Goal: Complete application form

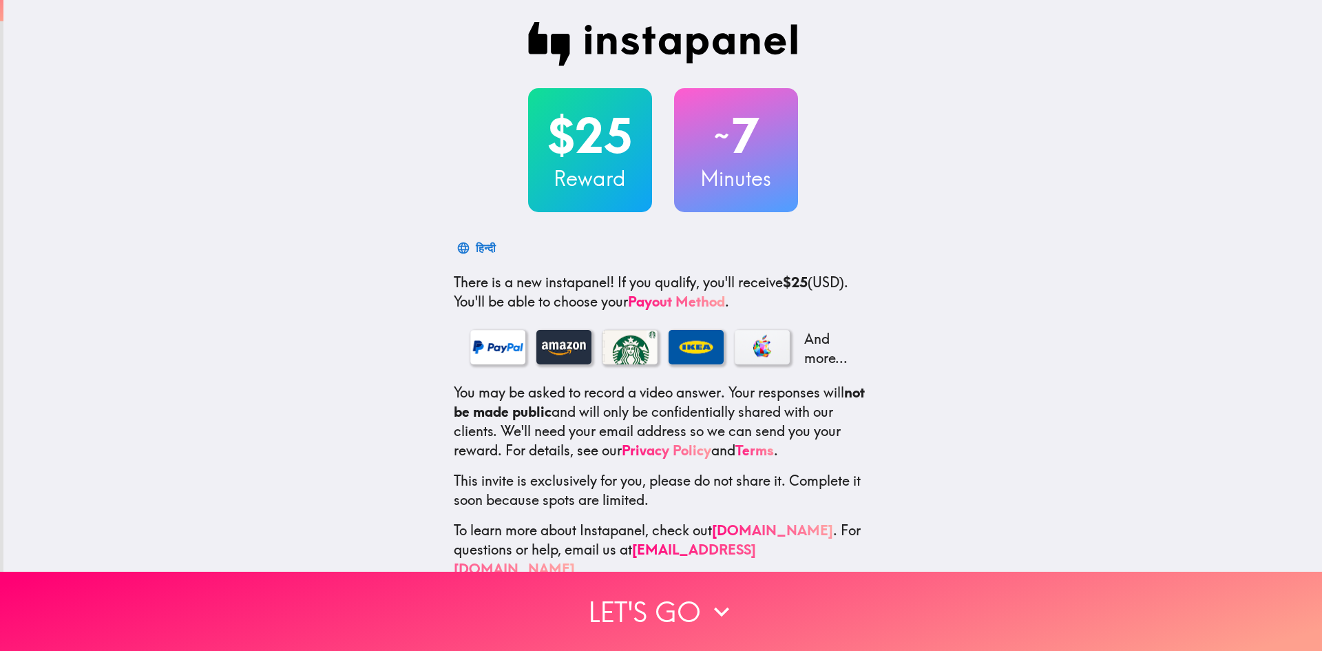
scroll to position [20, 0]
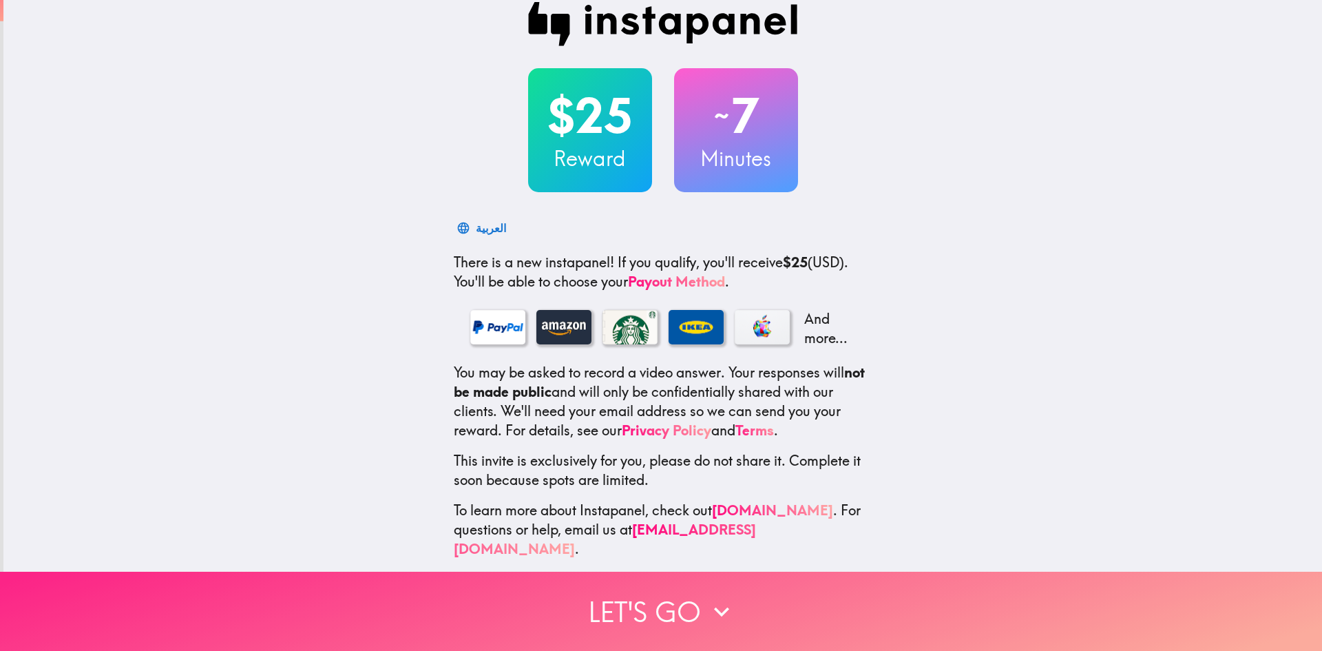
click at [630, 600] on button "Let's go" at bounding box center [661, 611] width 1322 height 79
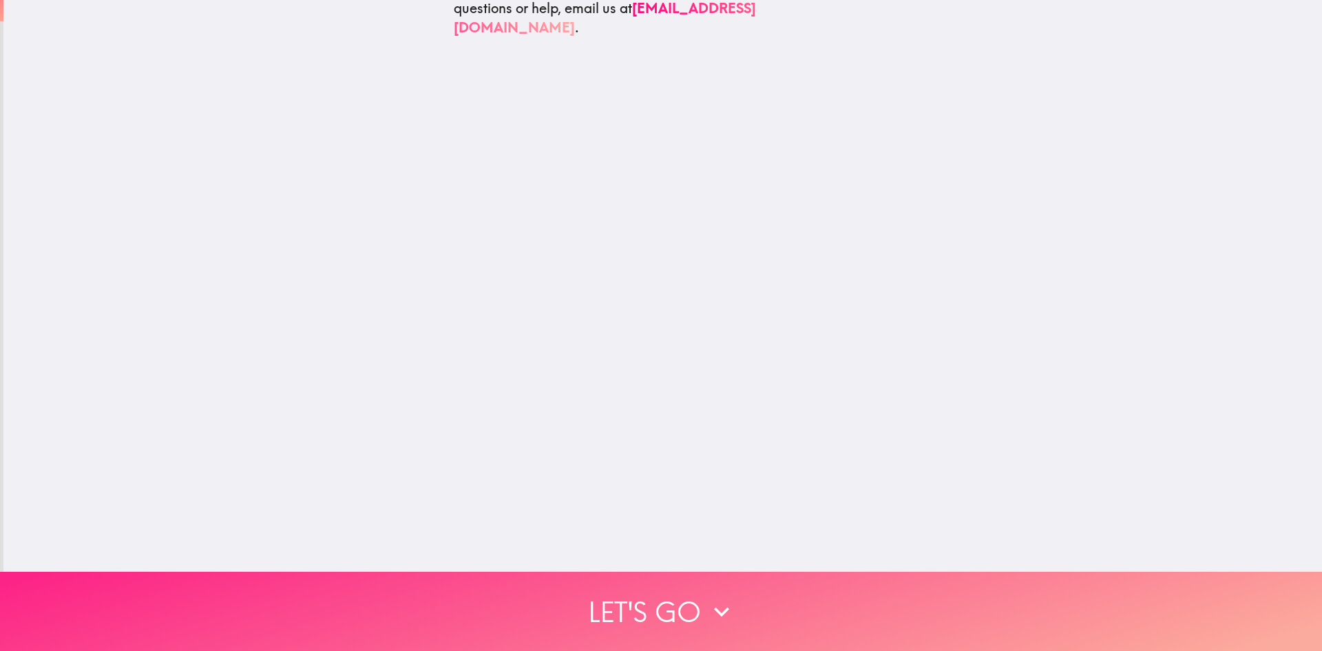
scroll to position [0, 0]
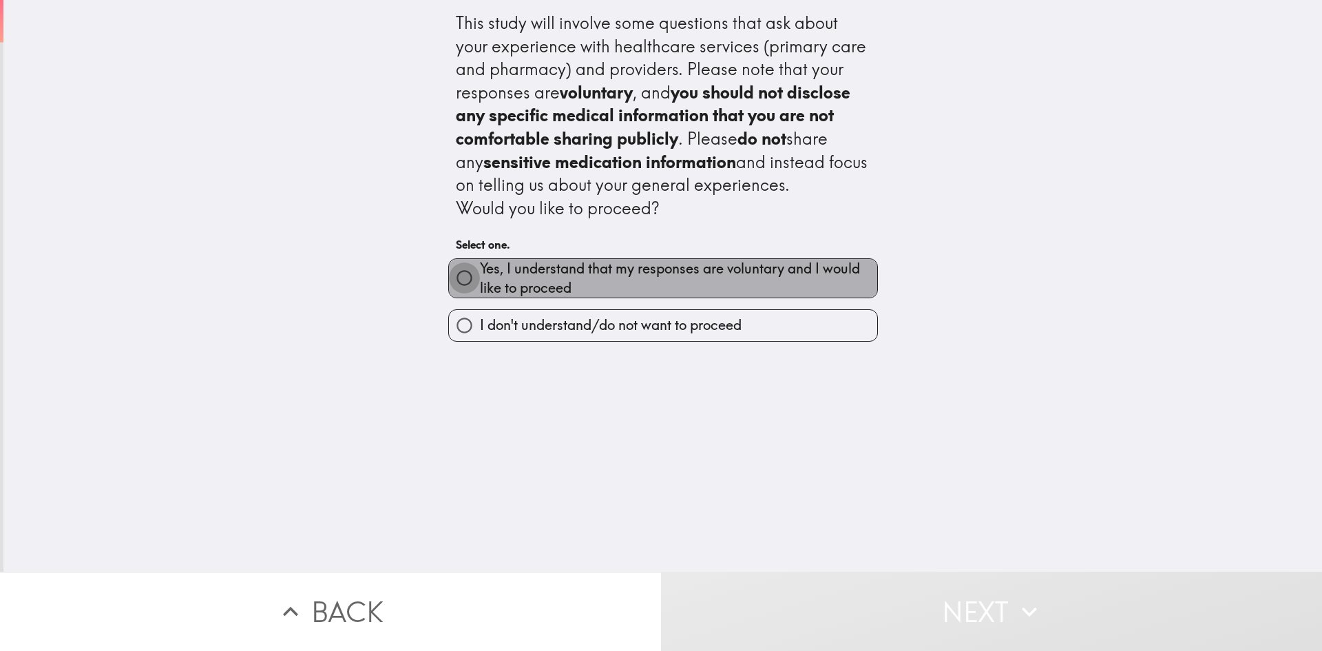
click at [449, 283] on input "Yes, I understand that my responses are voluntary and I would like to proceed" at bounding box center [464, 277] width 31 height 31
radio input "true"
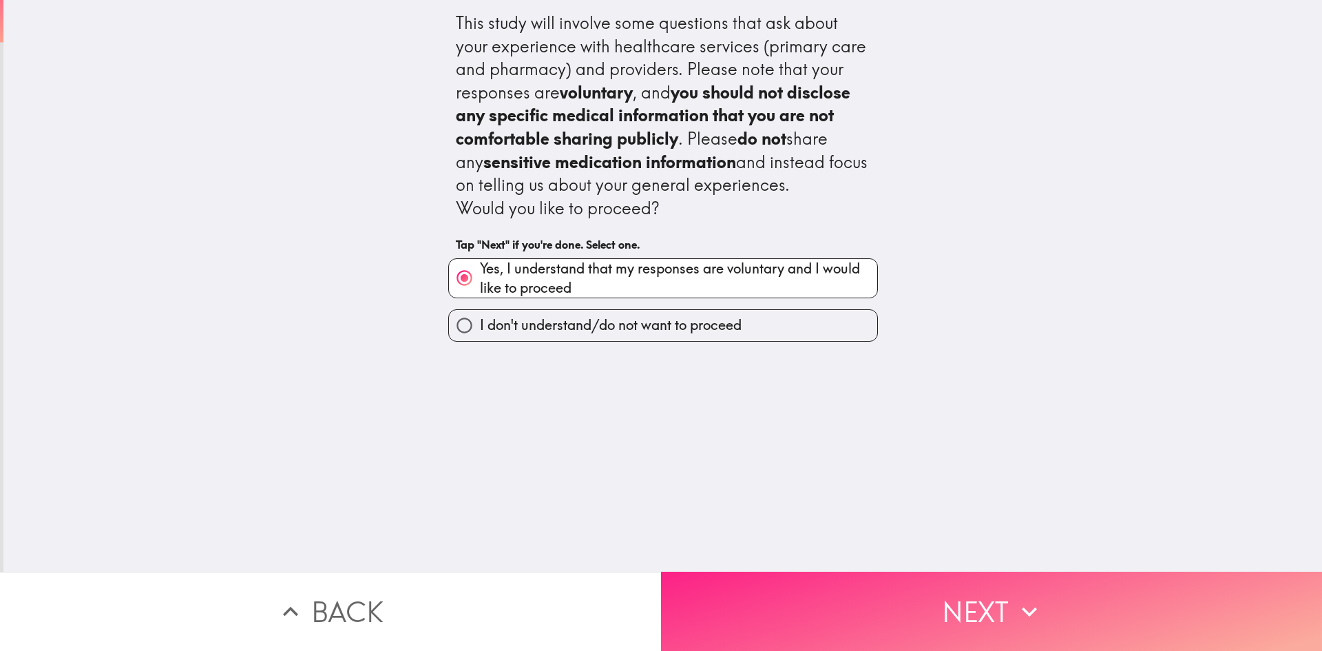
click at [845, 584] on button "Next" at bounding box center [991, 611] width 661 height 79
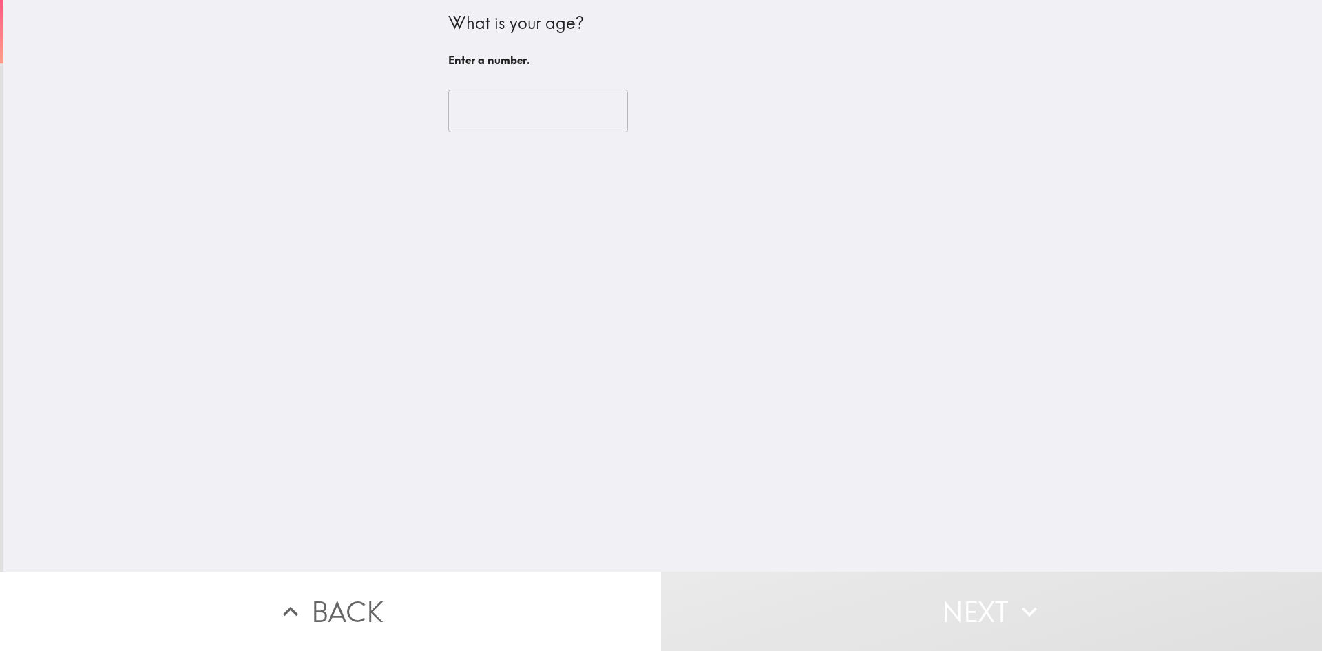
click at [507, 124] on input "number" at bounding box center [538, 111] width 180 height 43
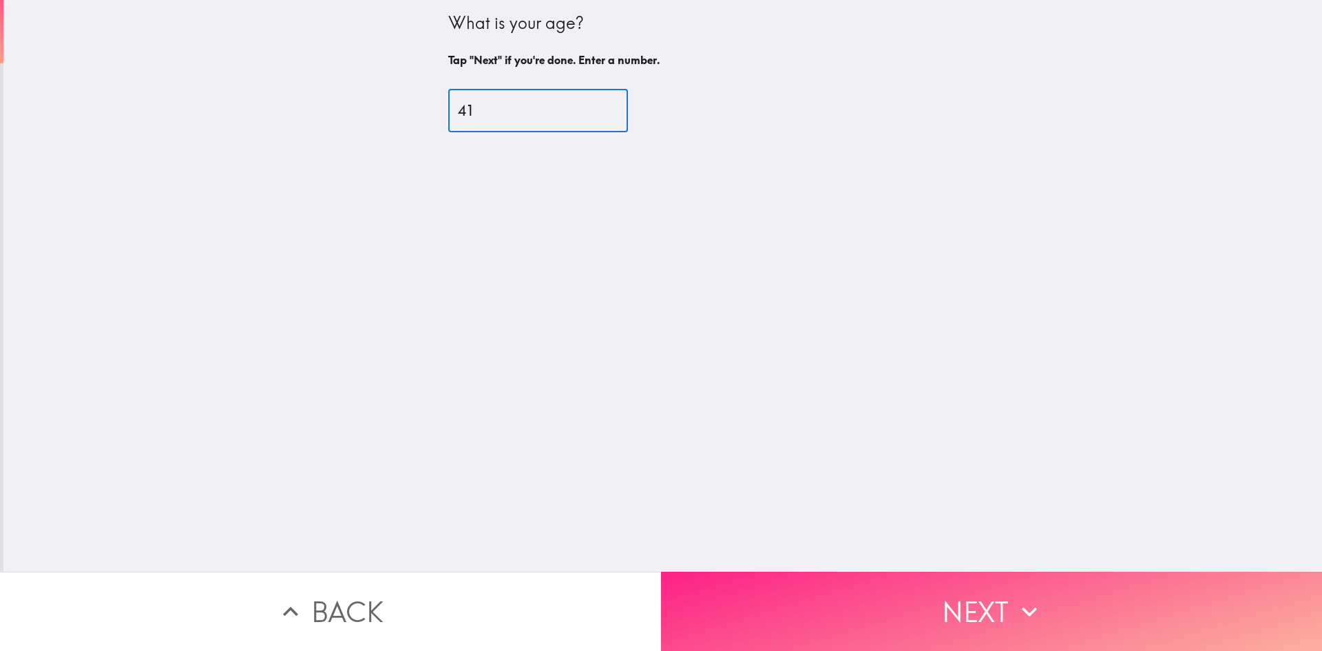
type input "41"
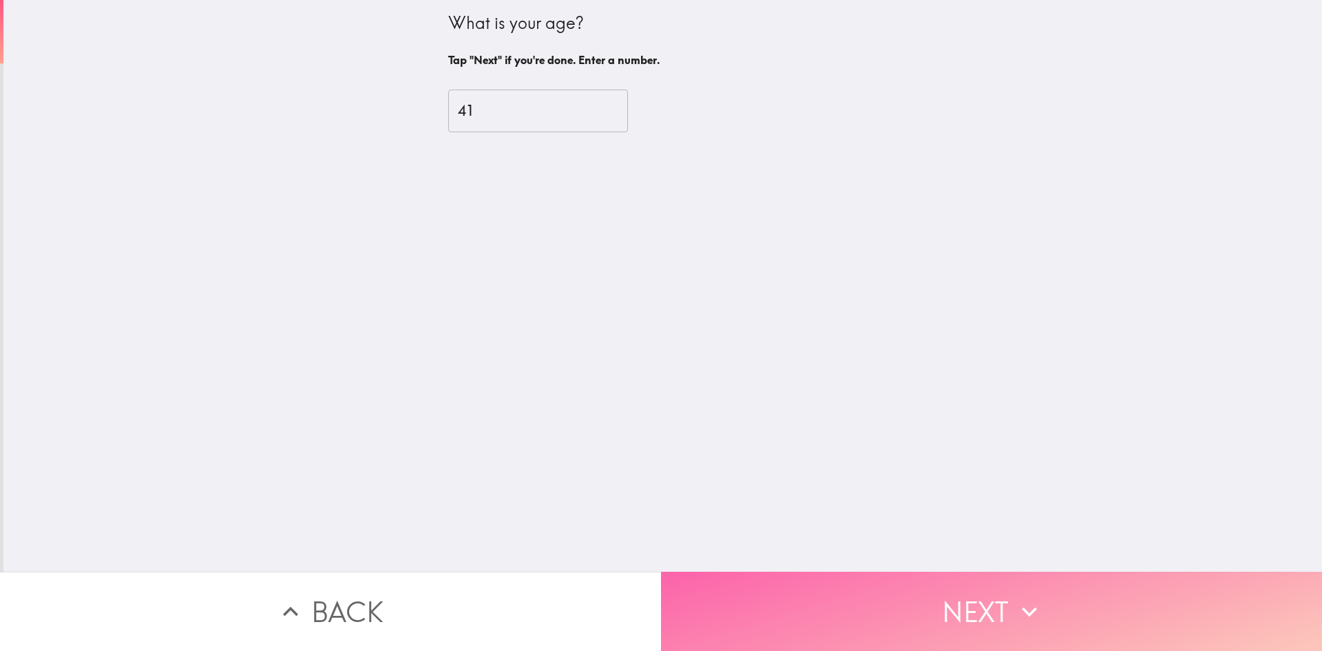
click at [863, 585] on button "Next" at bounding box center [991, 611] width 661 height 79
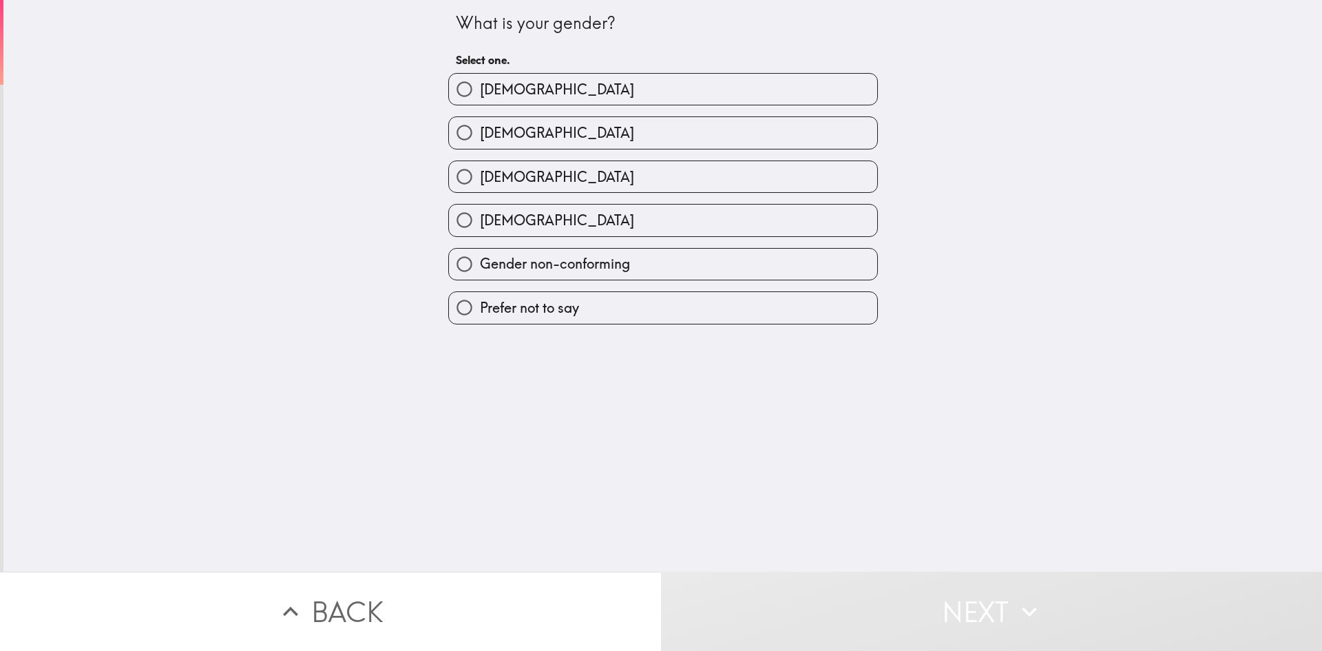
click at [554, 83] on label "[DEMOGRAPHIC_DATA]" at bounding box center [663, 89] width 428 height 31
click at [480, 83] on input "[DEMOGRAPHIC_DATA]" at bounding box center [464, 89] width 31 height 31
radio input "true"
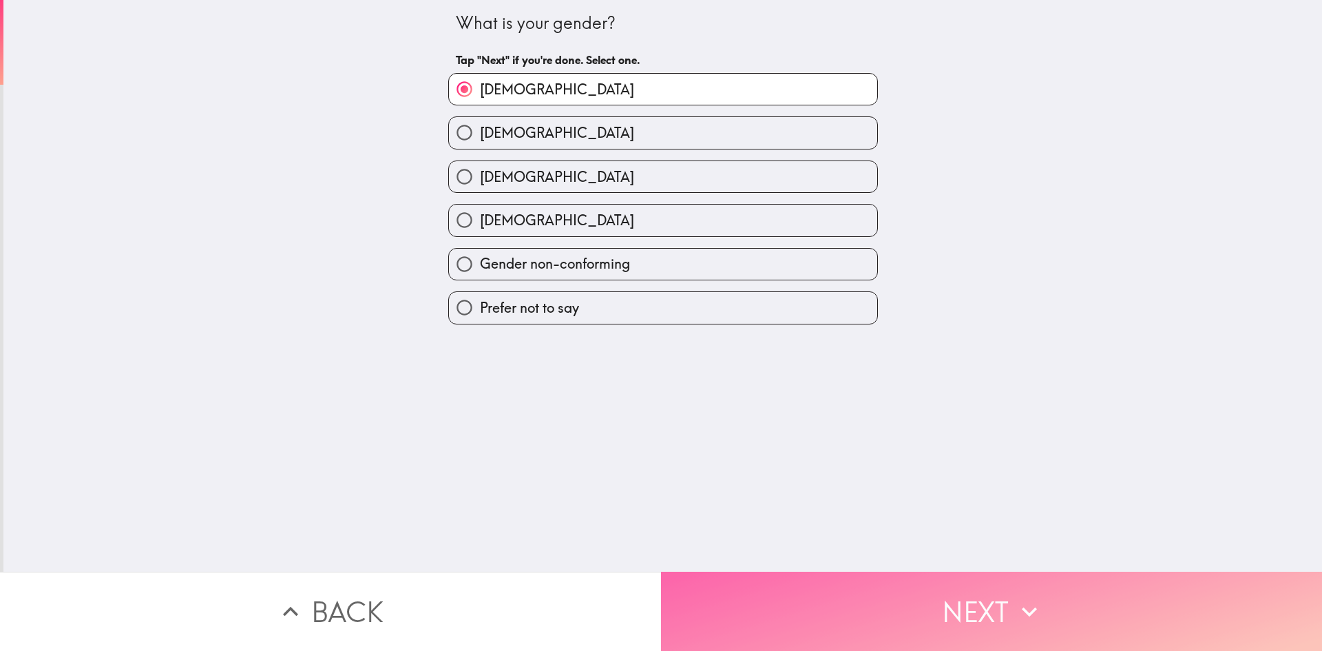
click at [835, 590] on button "Next" at bounding box center [991, 611] width 661 height 79
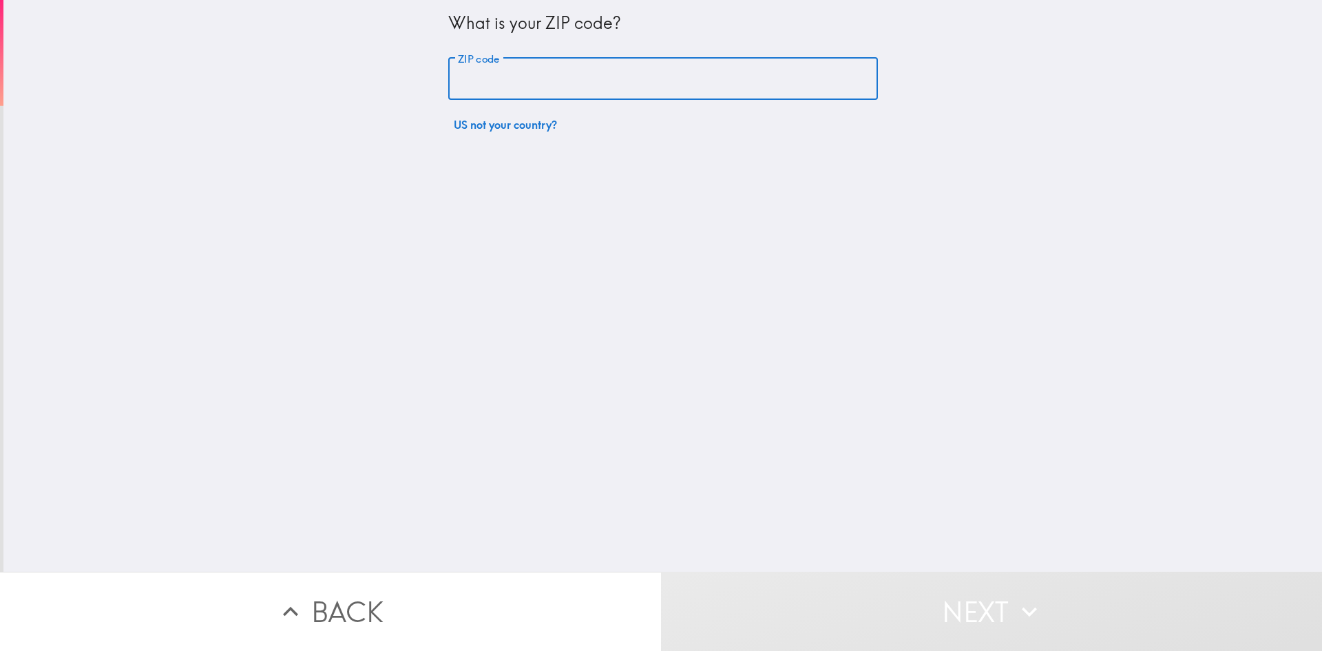
click at [606, 81] on input "ZIP code" at bounding box center [663, 79] width 430 height 43
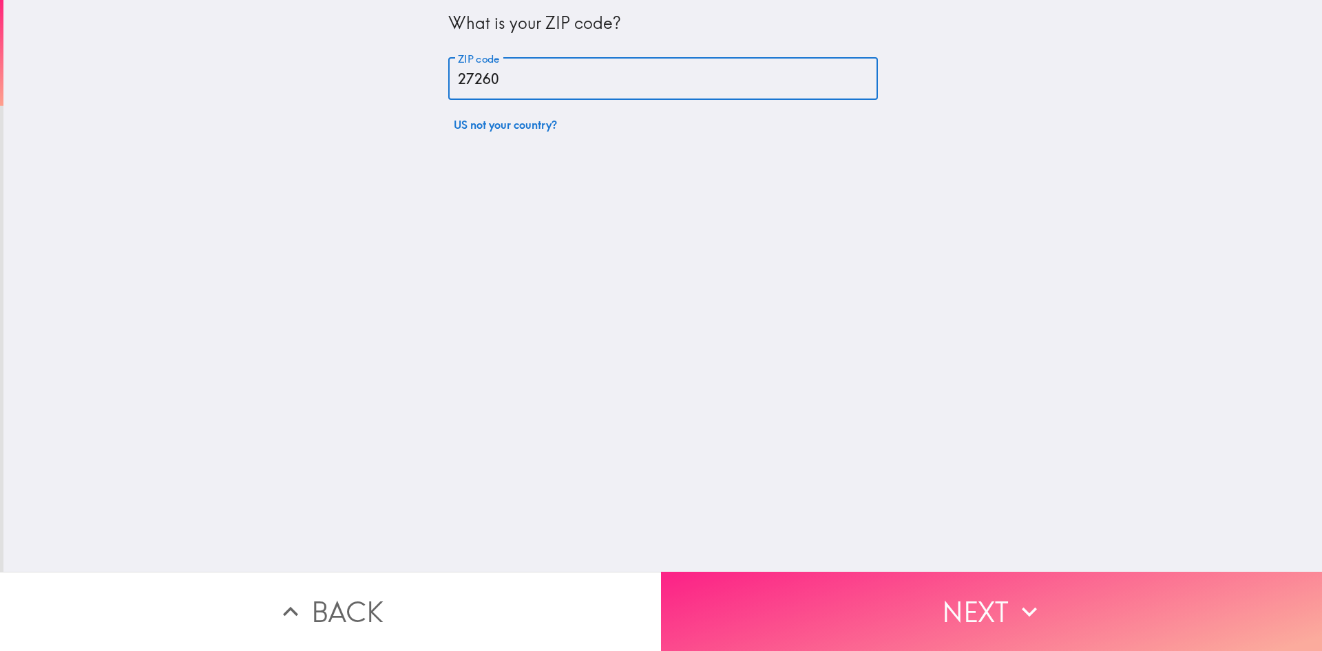
type input "27260"
click at [877, 620] on button "Next" at bounding box center [991, 611] width 661 height 79
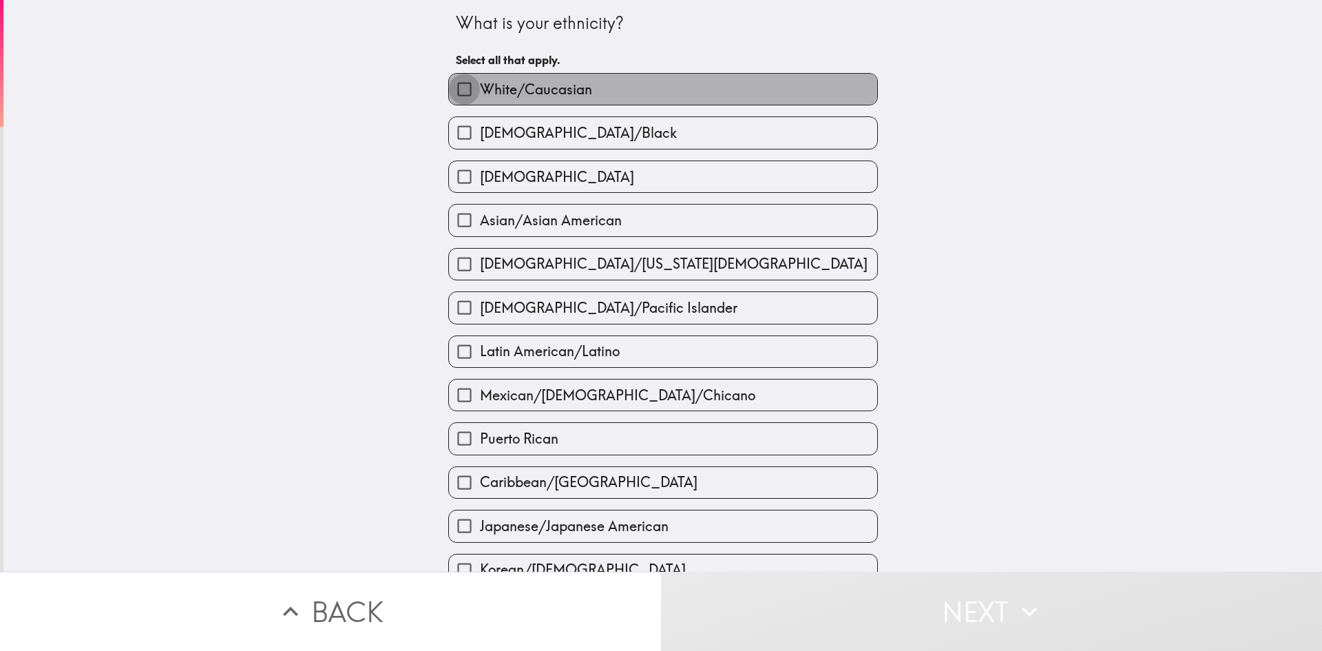
click at [455, 95] on input "White/Caucasian" at bounding box center [464, 89] width 31 height 31
checkbox input "true"
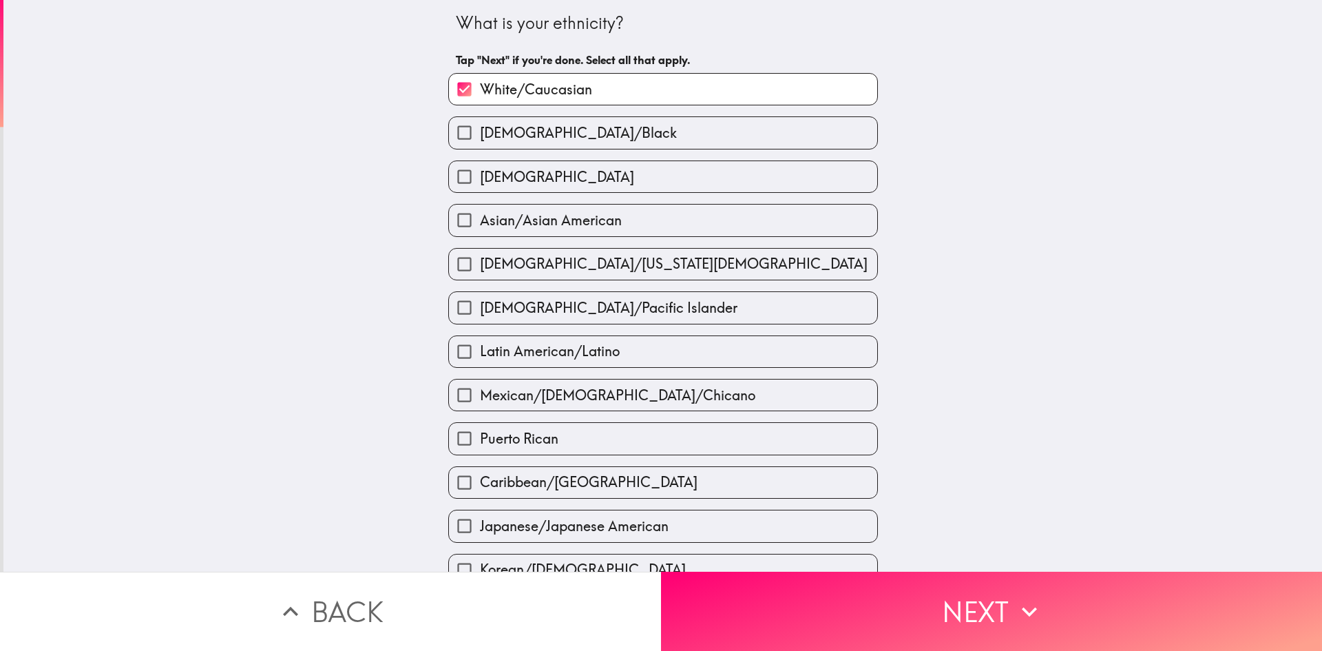
click at [449, 261] on input "[DEMOGRAPHIC_DATA]/[US_STATE][DEMOGRAPHIC_DATA]" at bounding box center [464, 264] width 31 height 31
checkbox input "true"
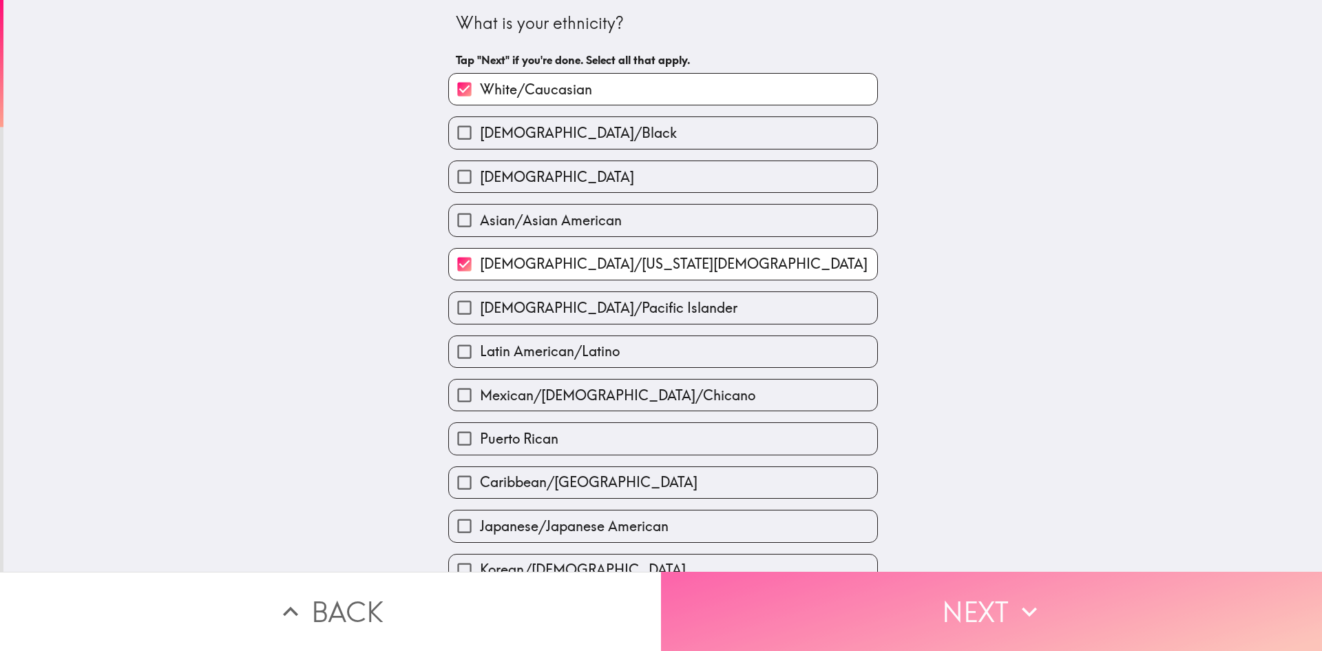
click at [824, 597] on button "Next" at bounding box center [991, 611] width 661 height 79
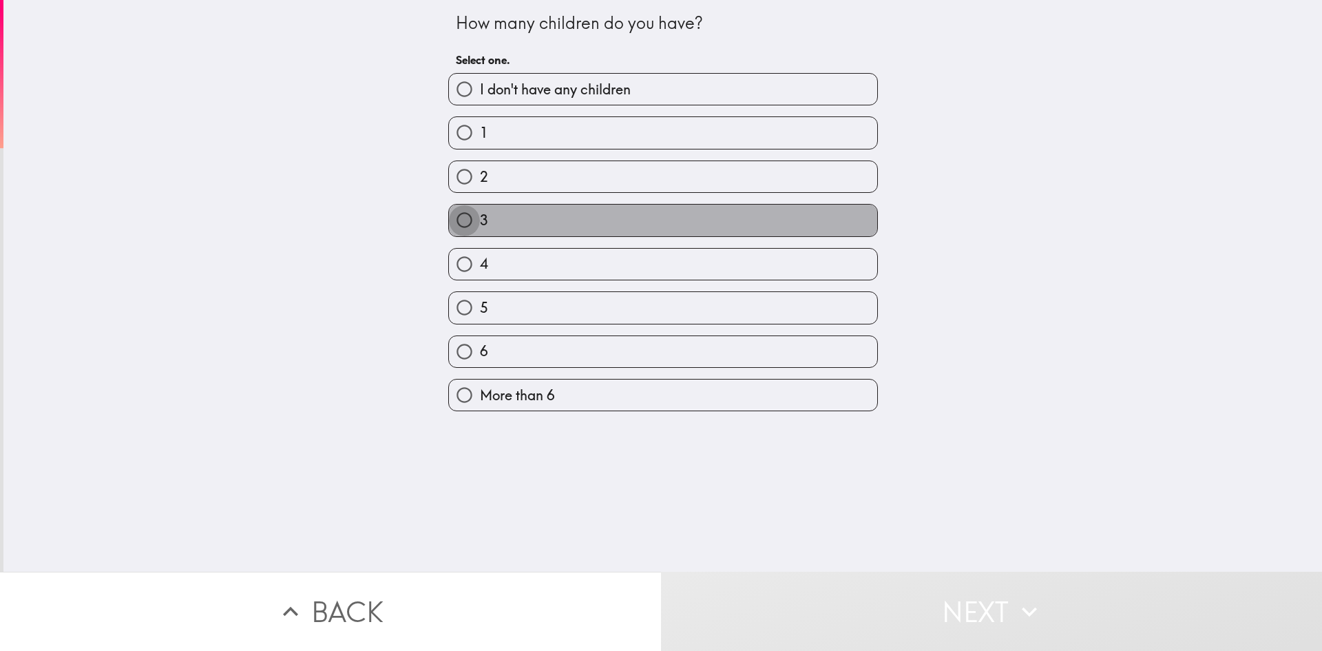
click at [455, 211] on input "3" at bounding box center [464, 220] width 31 height 31
radio input "true"
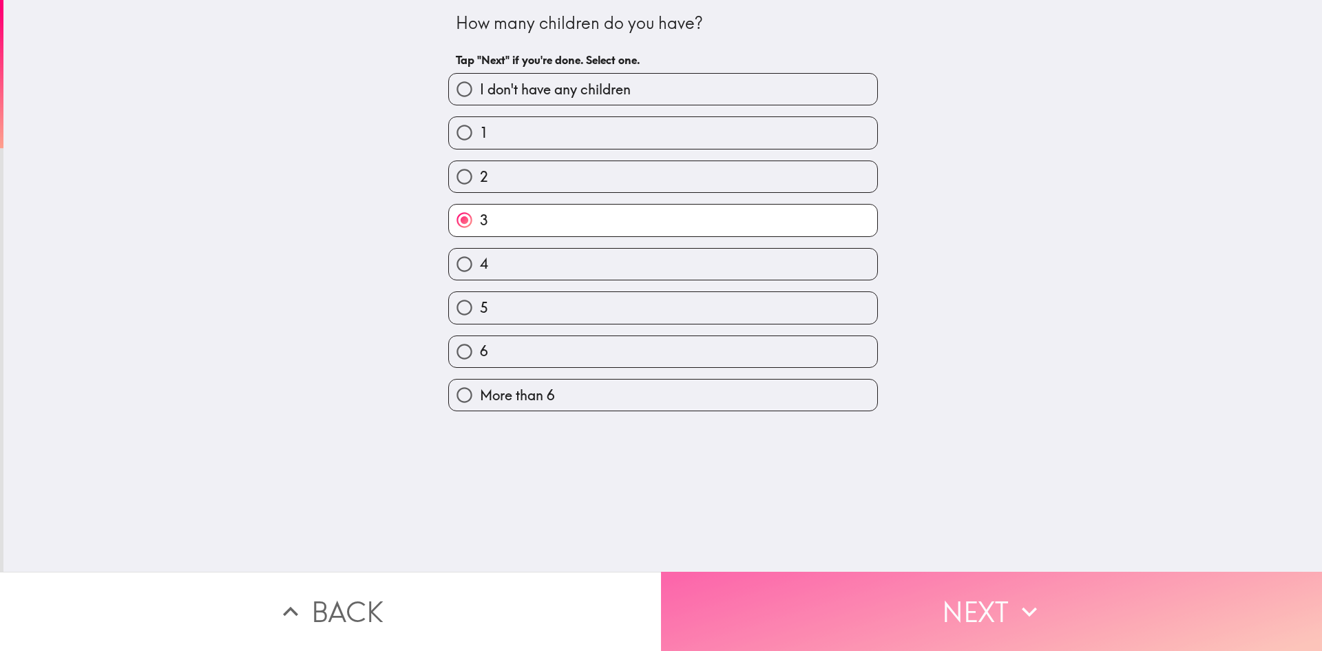
click at [824, 588] on button "Next" at bounding box center [991, 611] width 661 height 79
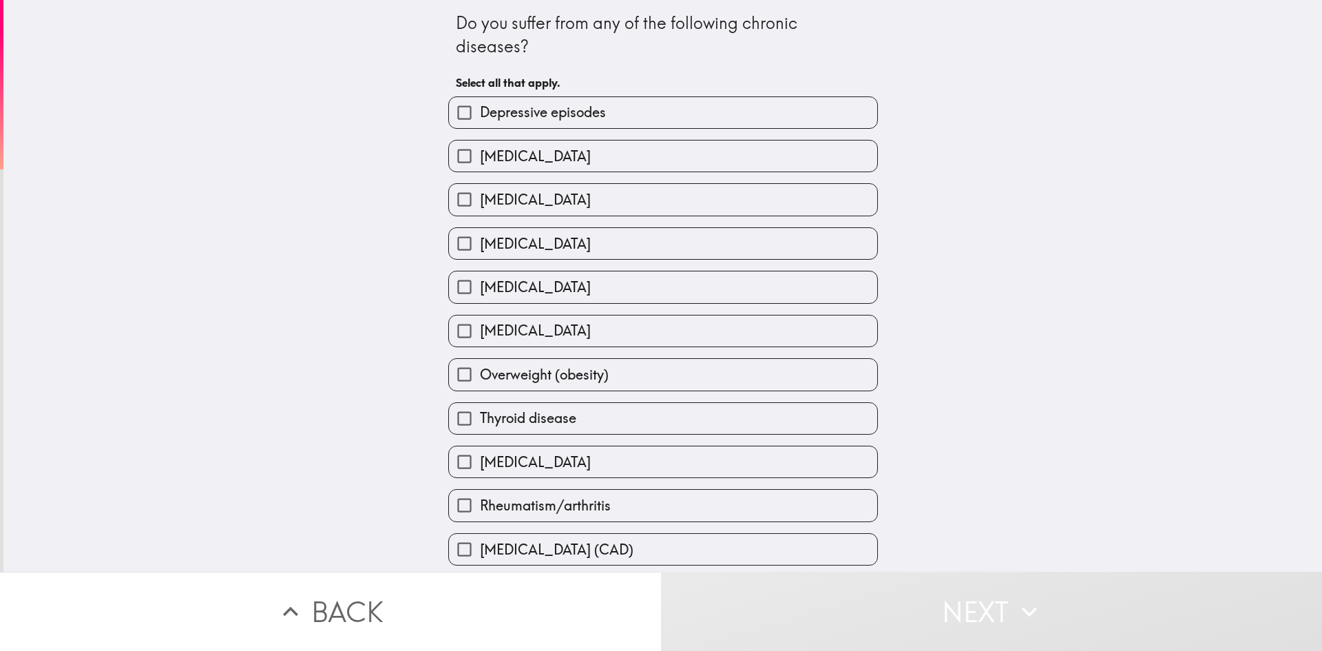
click at [480, 244] on span "[MEDICAL_DATA]" at bounding box center [535, 243] width 111 height 19
click at [471, 244] on input "[MEDICAL_DATA]" at bounding box center [464, 243] width 31 height 31
checkbox input "true"
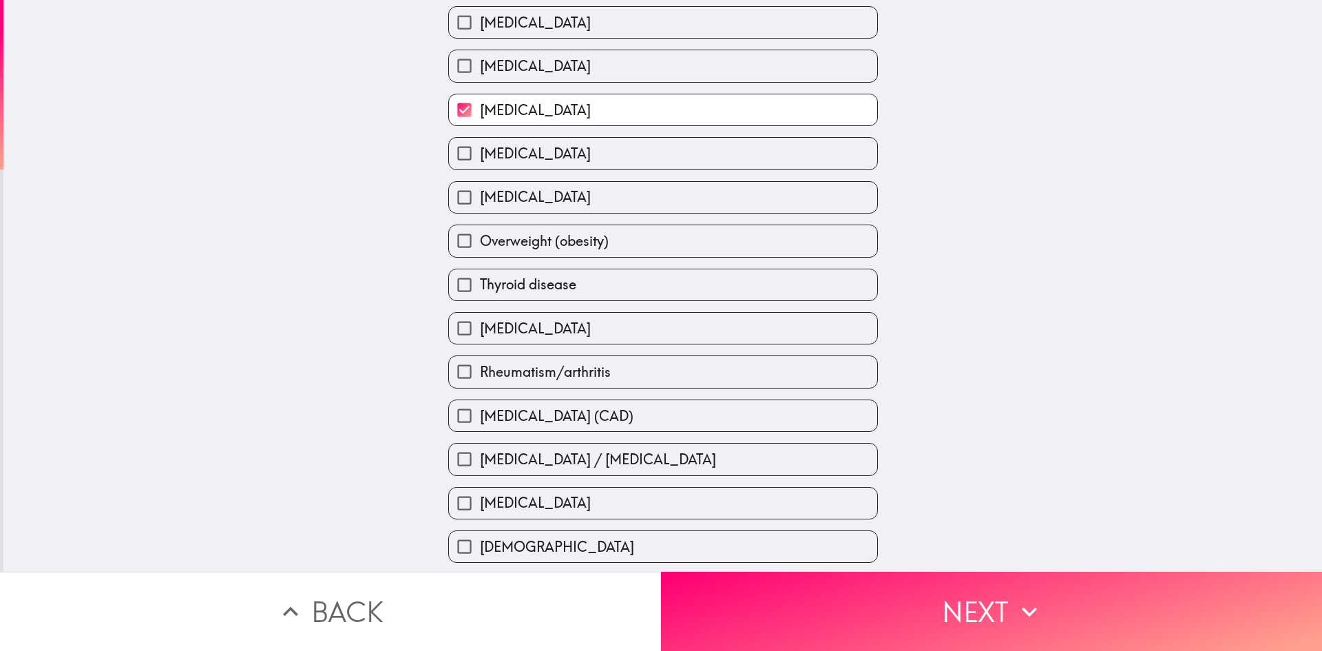
scroll to position [138, 0]
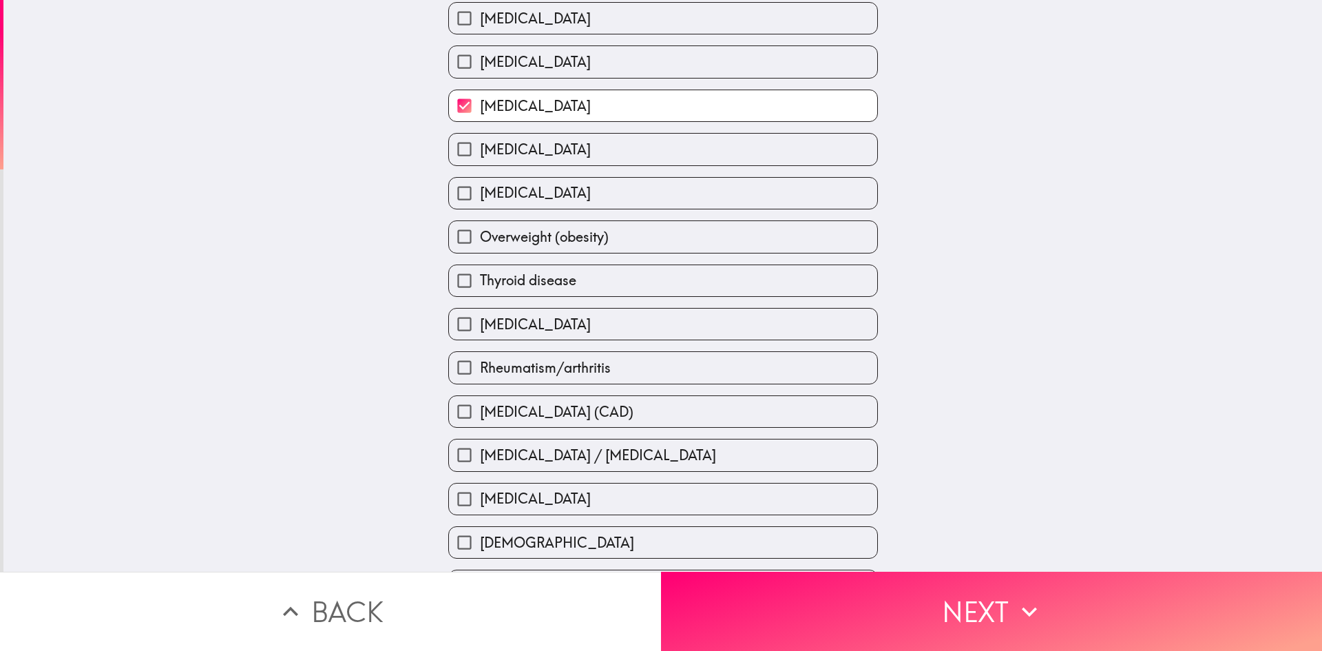
click at [493, 234] on span "Overweight (obesity)" at bounding box center [544, 236] width 129 height 19
click at [480, 234] on input "Overweight (obesity)" at bounding box center [464, 236] width 31 height 31
checkbox input "true"
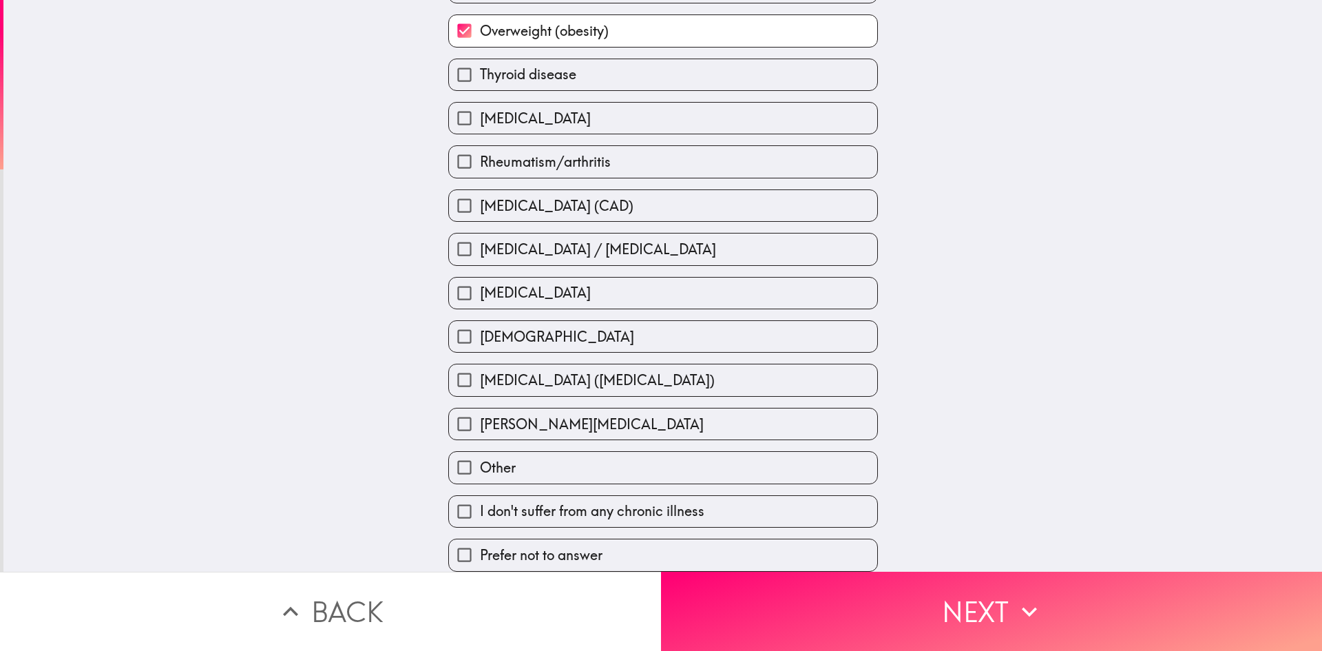
scroll to position [354, 0]
click at [521, 158] on span "Rheumatism/arthritis" at bounding box center [545, 161] width 131 height 19
click at [480, 158] on input "Rheumatism/arthritis" at bounding box center [464, 161] width 31 height 31
checkbox input "true"
click at [1036, 464] on div "Do you suffer from any of the following chronic diseases? Tap "Next" if you're …" at bounding box center [662, 286] width 1319 height 572
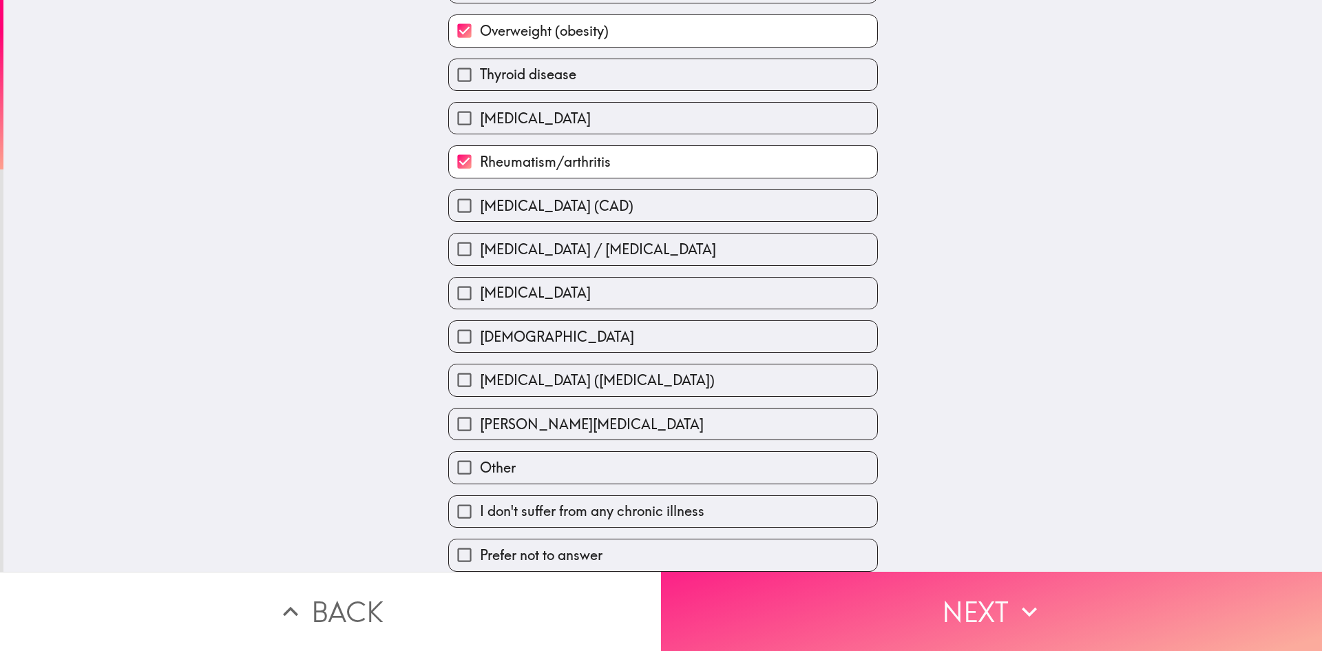
click at [822, 583] on button "Next" at bounding box center [991, 611] width 661 height 79
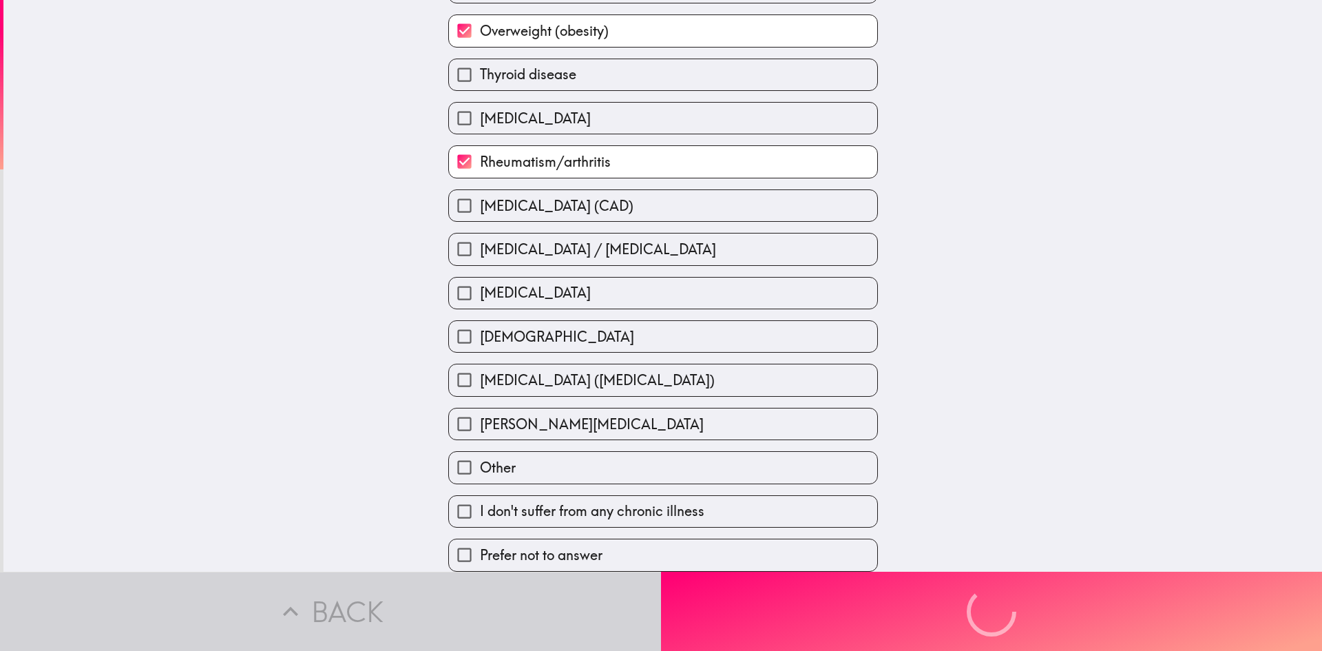
scroll to position [152, 0]
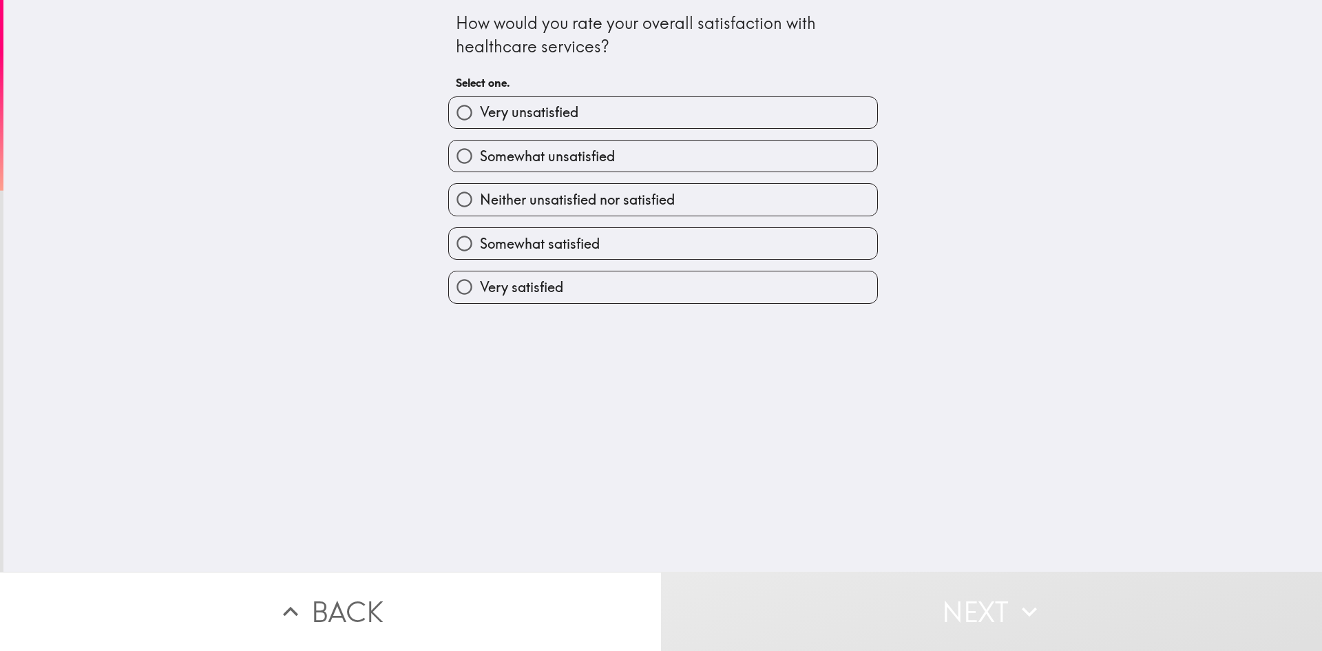
click at [497, 162] on span "Somewhat unsatisfied" at bounding box center [547, 156] width 135 height 19
click at [480, 162] on input "Somewhat unsatisfied" at bounding box center [464, 156] width 31 height 31
radio input "true"
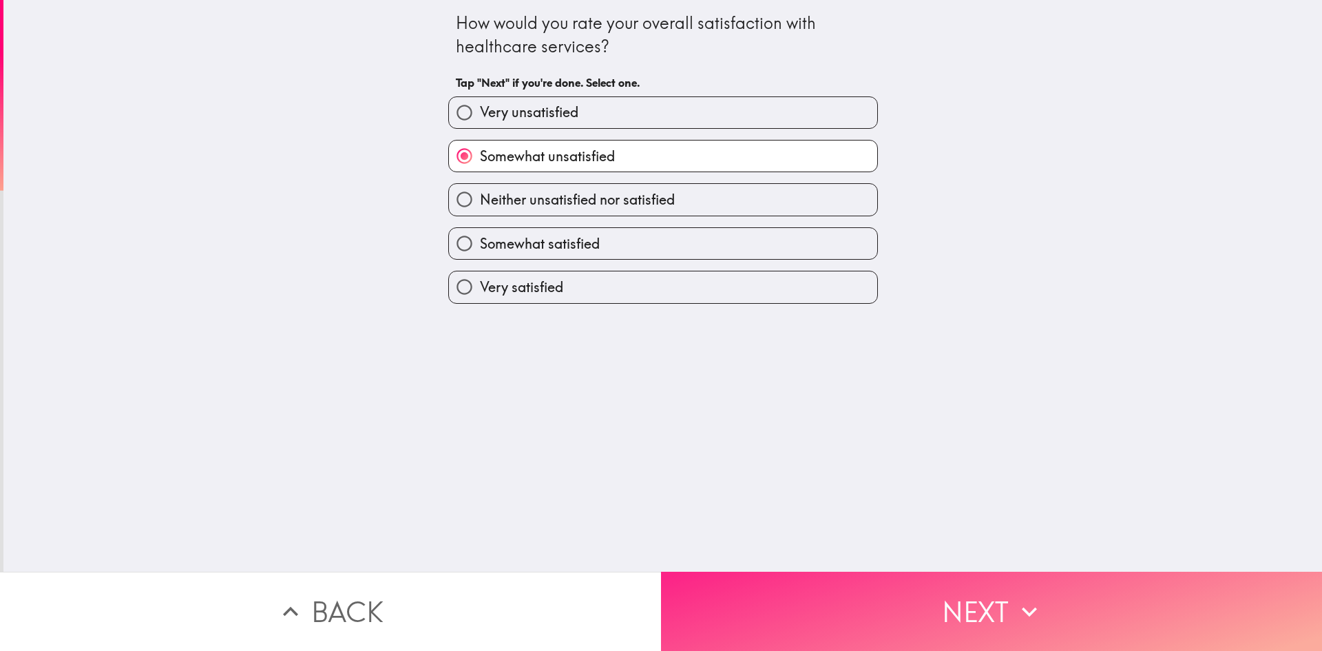
click at [760, 605] on button "Next" at bounding box center [991, 611] width 661 height 79
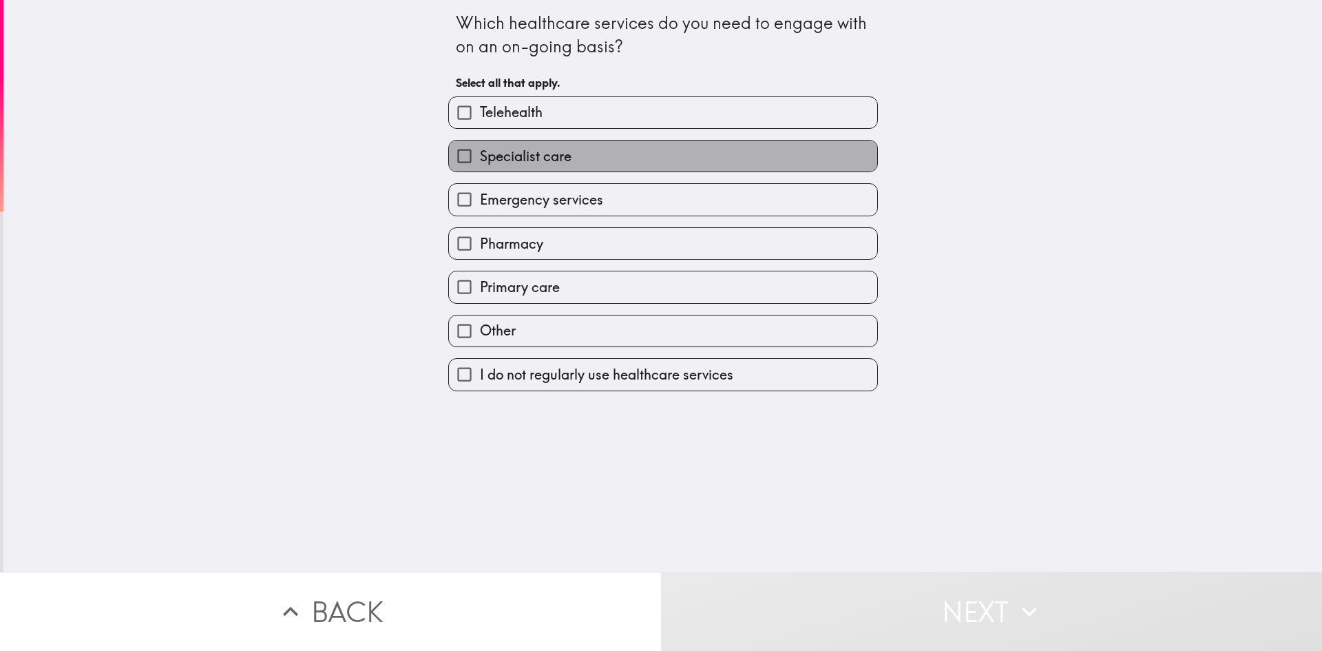
click at [512, 156] on span "Specialist care" at bounding box center [526, 156] width 92 height 19
click at [480, 156] on input "Specialist care" at bounding box center [464, 156] width 31 height 31
checkbox input "true"
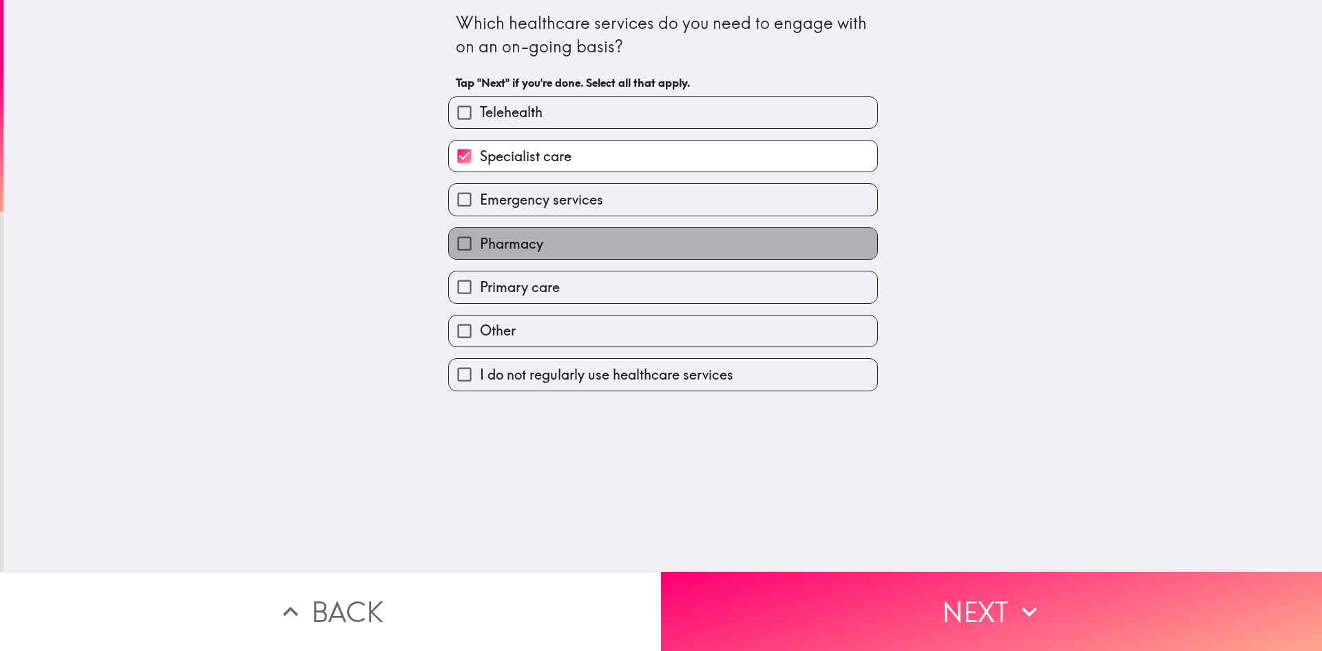
click at [520, 251] on span "Pharmacy" at bounding box center [511, 243] width 63 height 19
click at [480, 251] on input "Pharmacy" at bounding box center [464, 243] width 31 height 31
checkbox input "true"
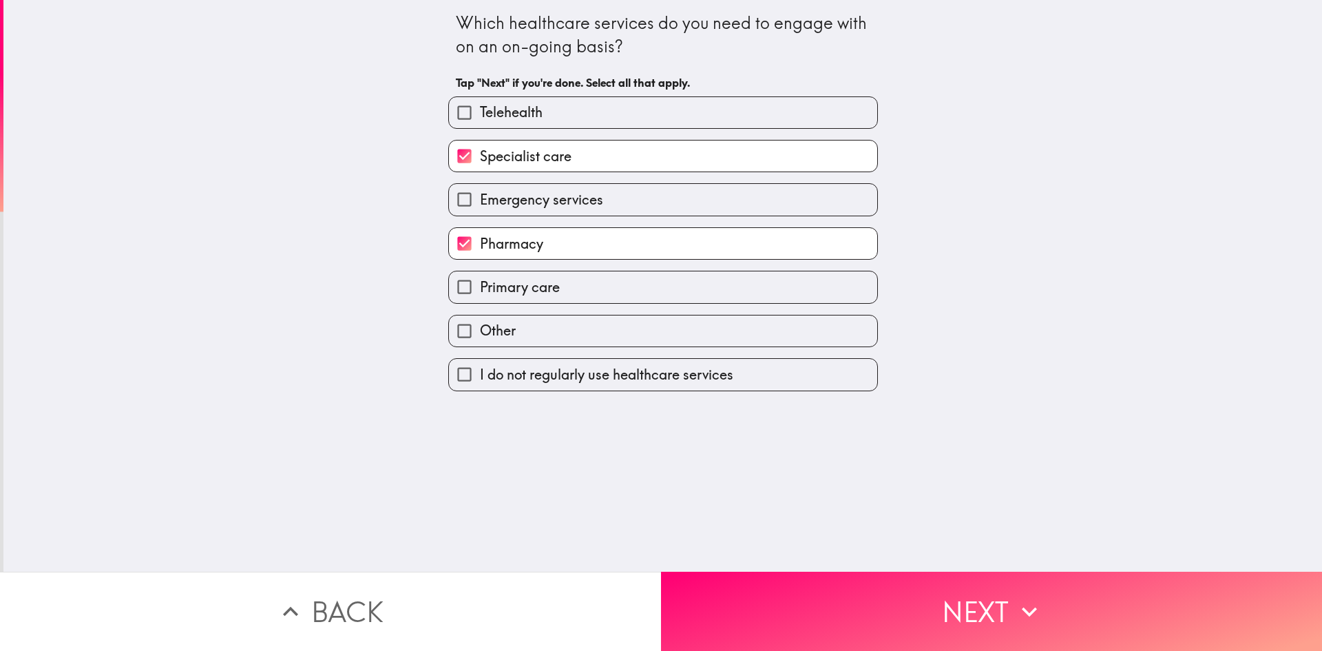
click at [522, 289] on span "Primary care" at bounding box center [520, 287] width 80 height 19
click at [480, 289] on input "Primary care" at bounding box center [464, 286] width 31 height 31
checkbox input "true"
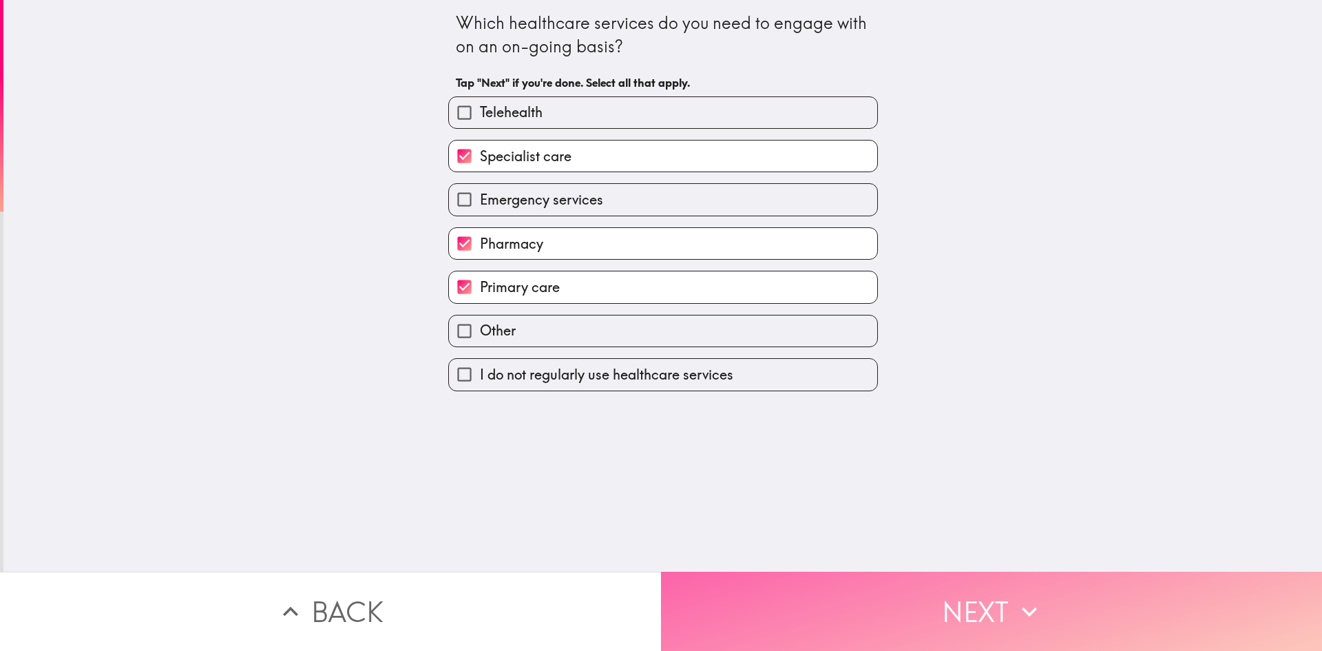
click at [780, 596] on button "Next" at bounding box center [991, 611] width 661 height 79
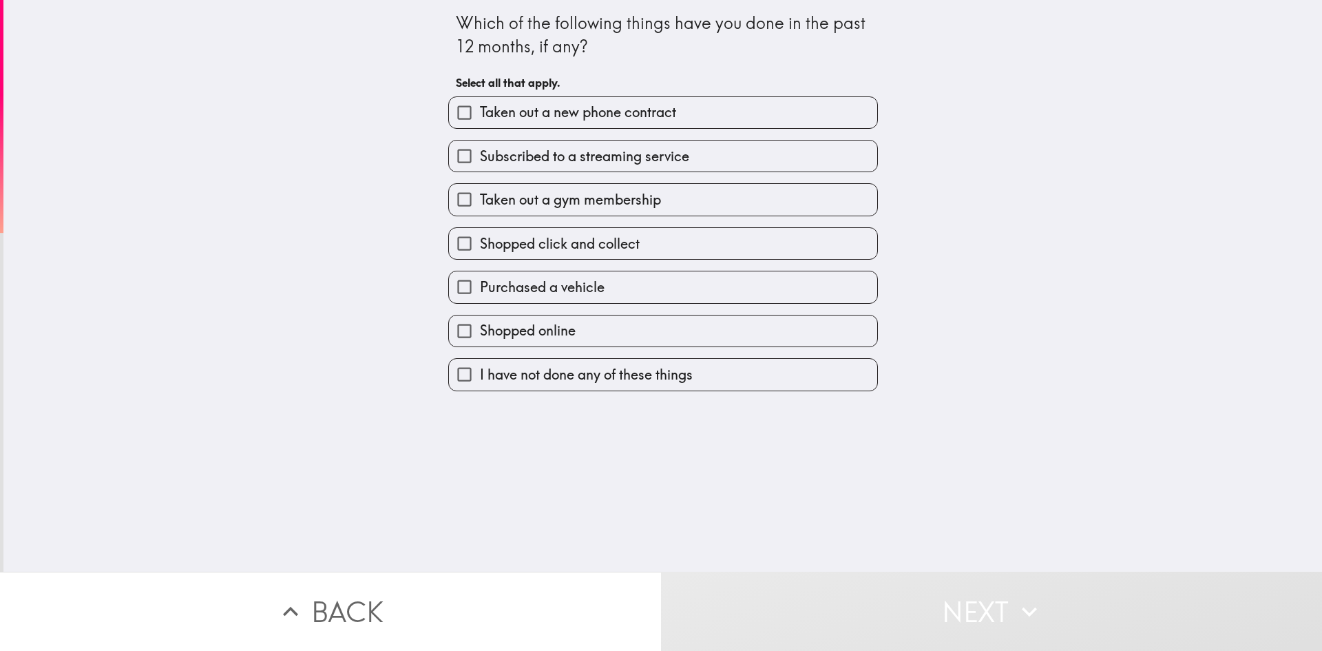
click at [449, 156] on input "Subscribed to a streaming service" at bounding box center [464, 156] width 31 height 31
checkbox input "true"
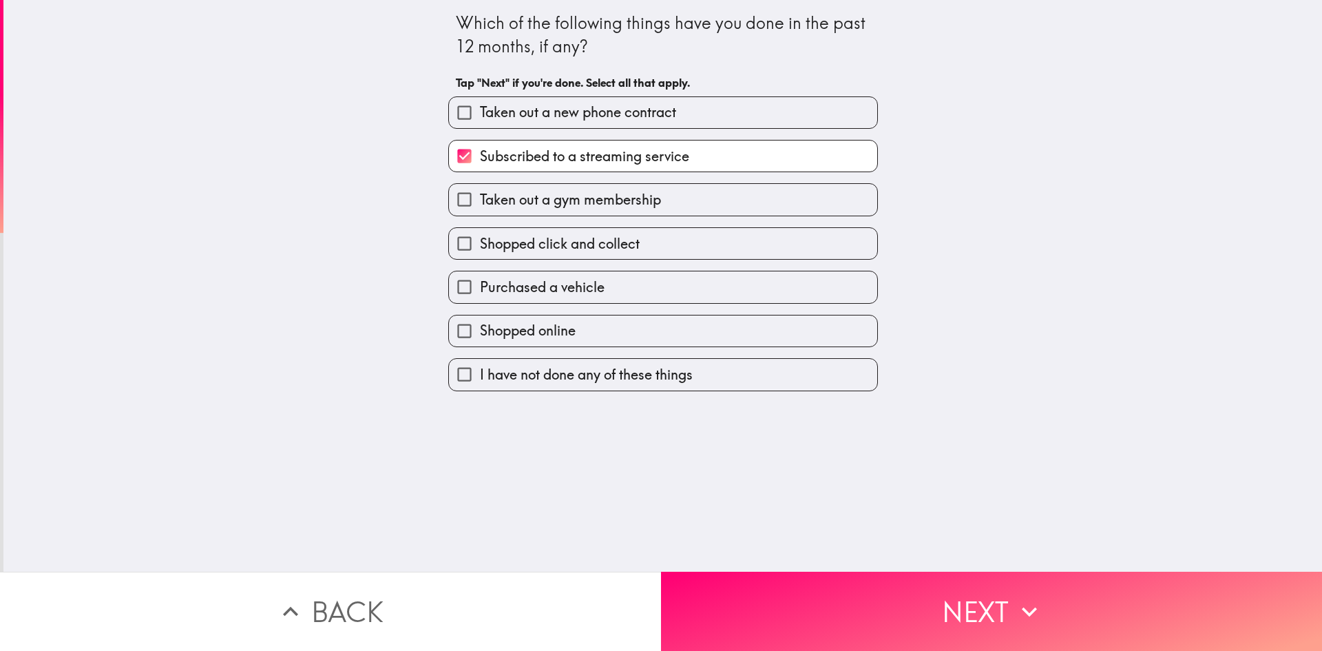
click at [449, 194] on input "Taken out a gym membership" at bounding box center [464, 199] width 31 height 31
checkbox input "true"
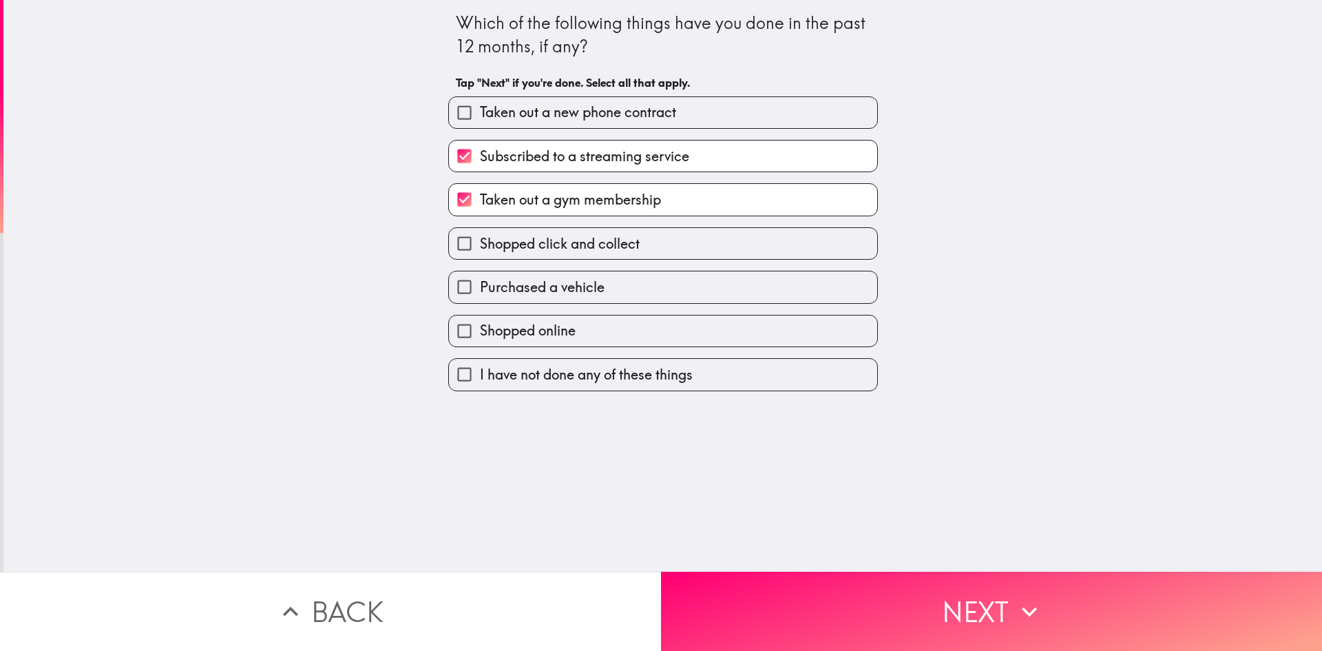
click at [450, 324] on input "Shopped online" at bounding box center [464, 330] width 31 height 31
checkbox input "true"
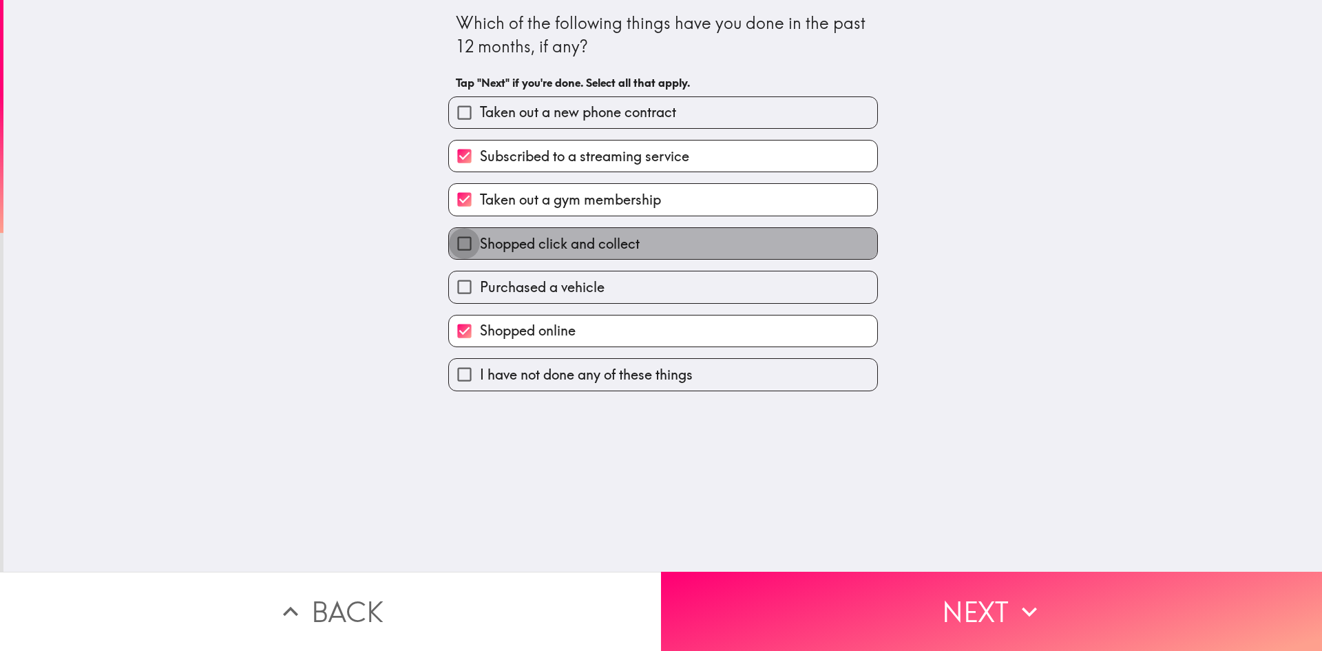
click at [457, 246] on input "Shopped click and collect" at bounding box center [464, 243] width 31 height 31
checkbox input "true"
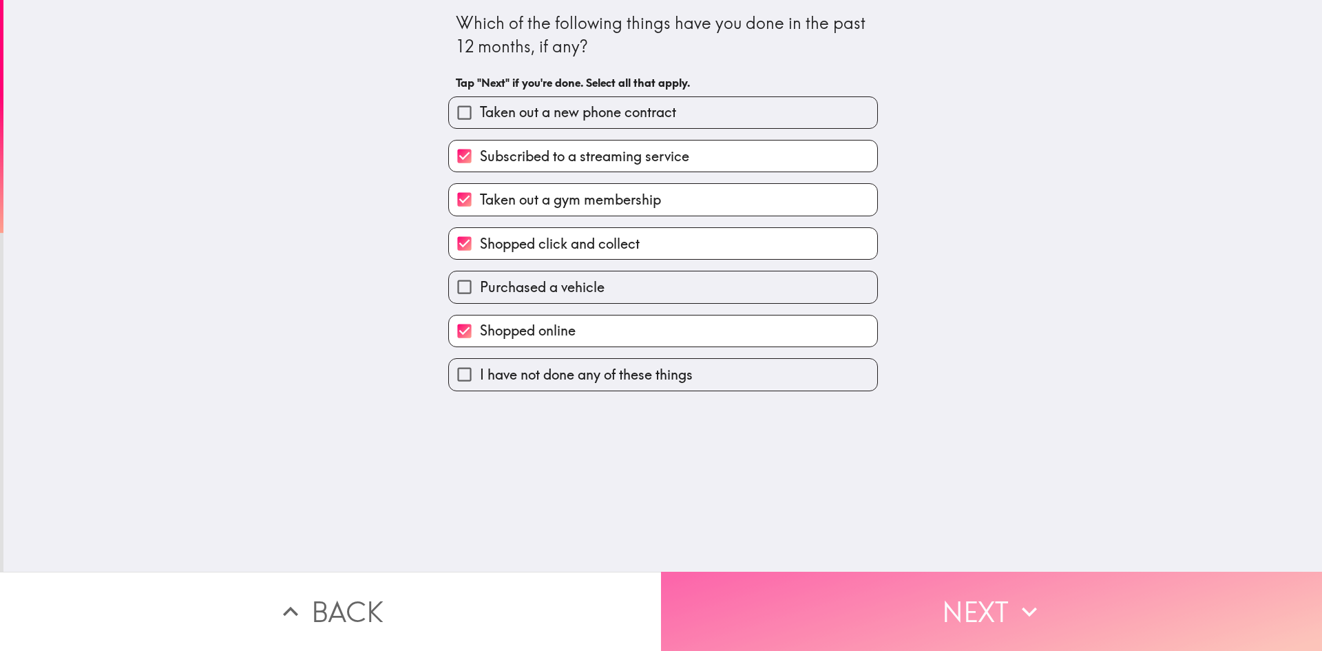
click at [1001, 612] on button "Next" at bounding box center [991, 611] width 661 height 79
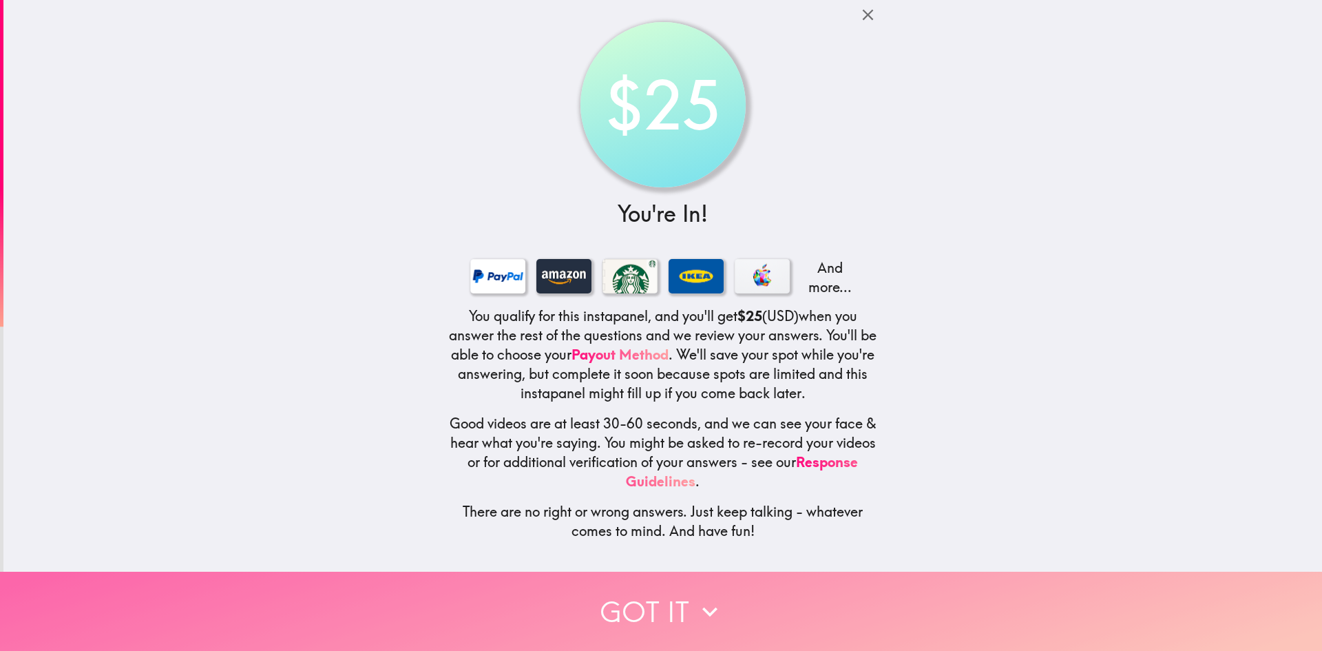
click at [675, 597] on button "Got it" at bounding box center [661, 611] width 1322 height 79
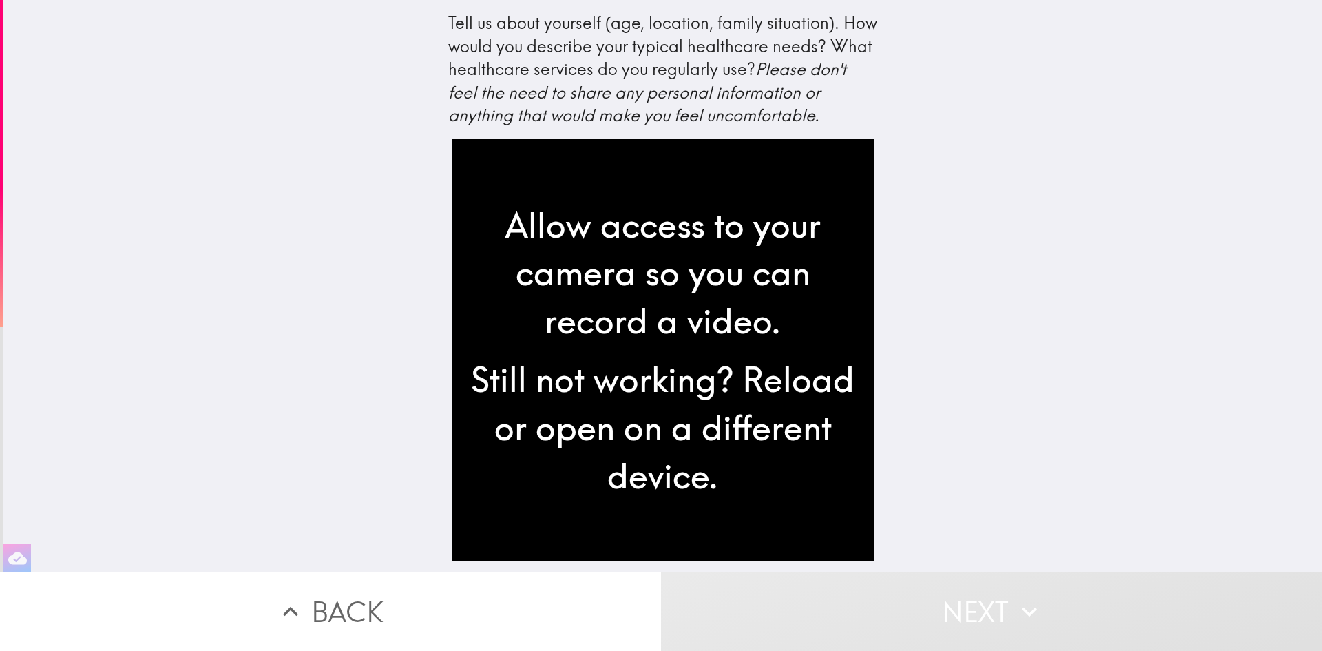
click at [386, 318] on div "Tell us about yourself (age, location, family situation). How would you describ…" at bounding box center [662, 286] width 1319 height 572
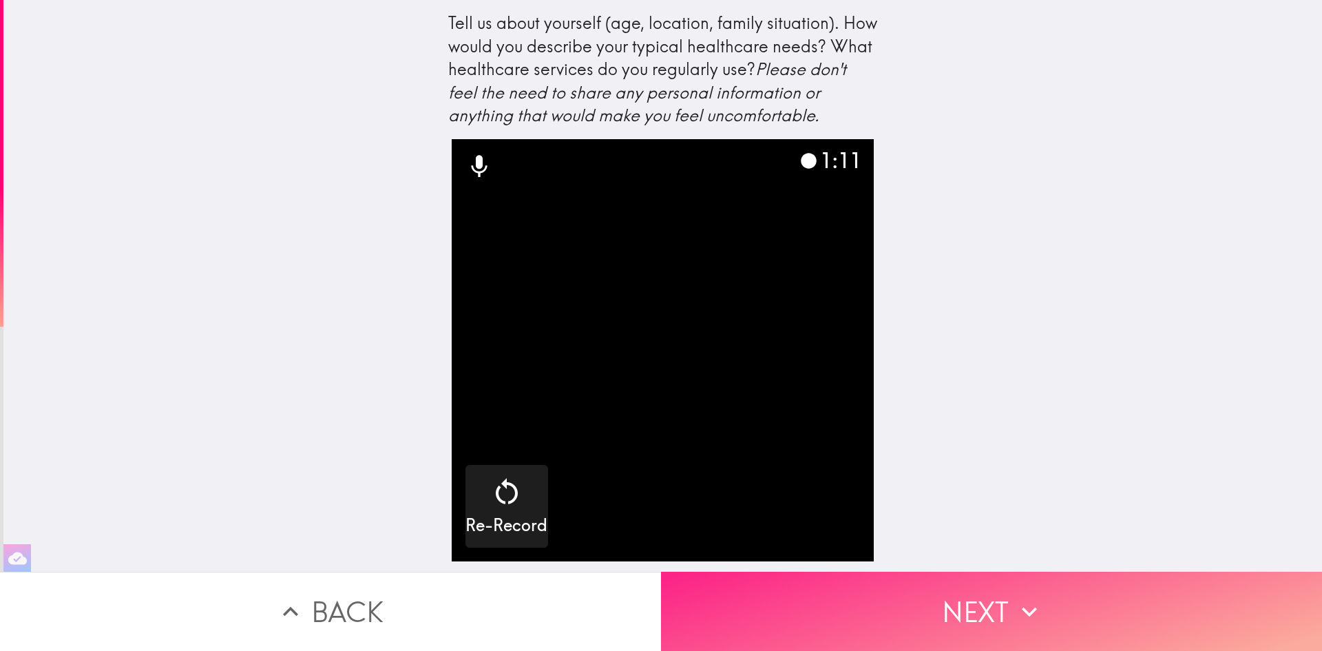
click at [1131, 583] on button "Next" at bounding box center [991, 611] width 661 height 79
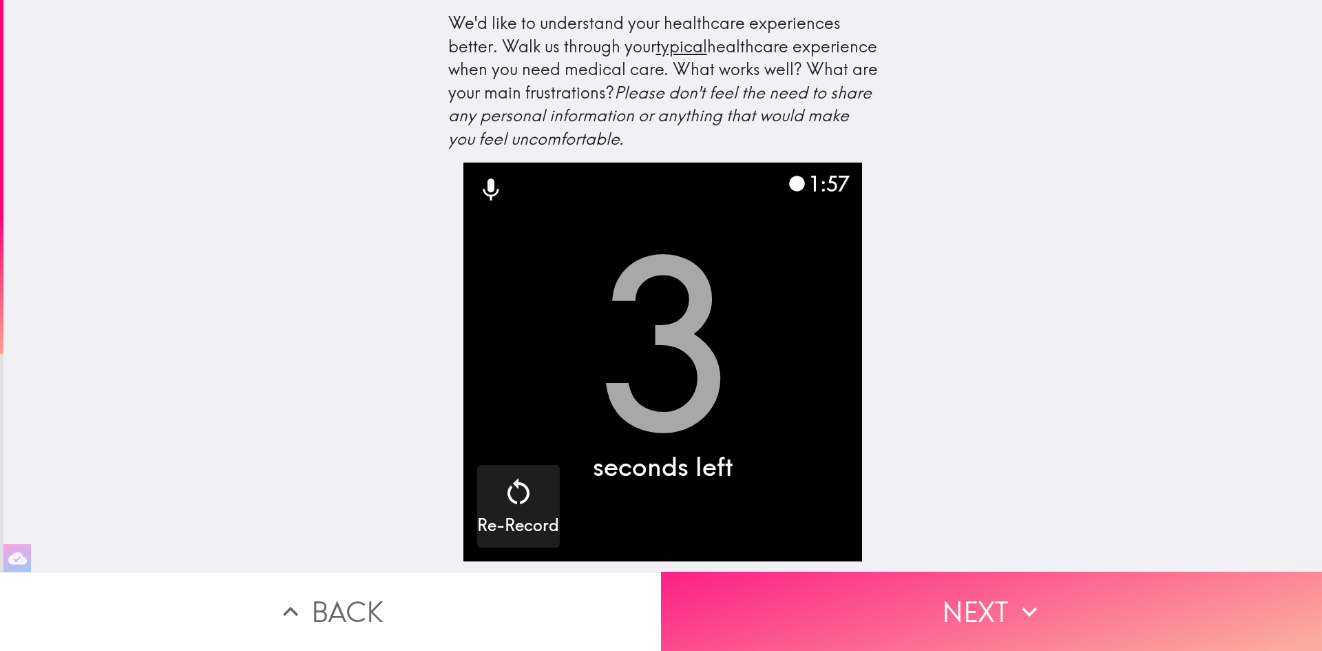
click at [964, 594] on button "Next" at bounding box center [991, 611] width 661 height 79
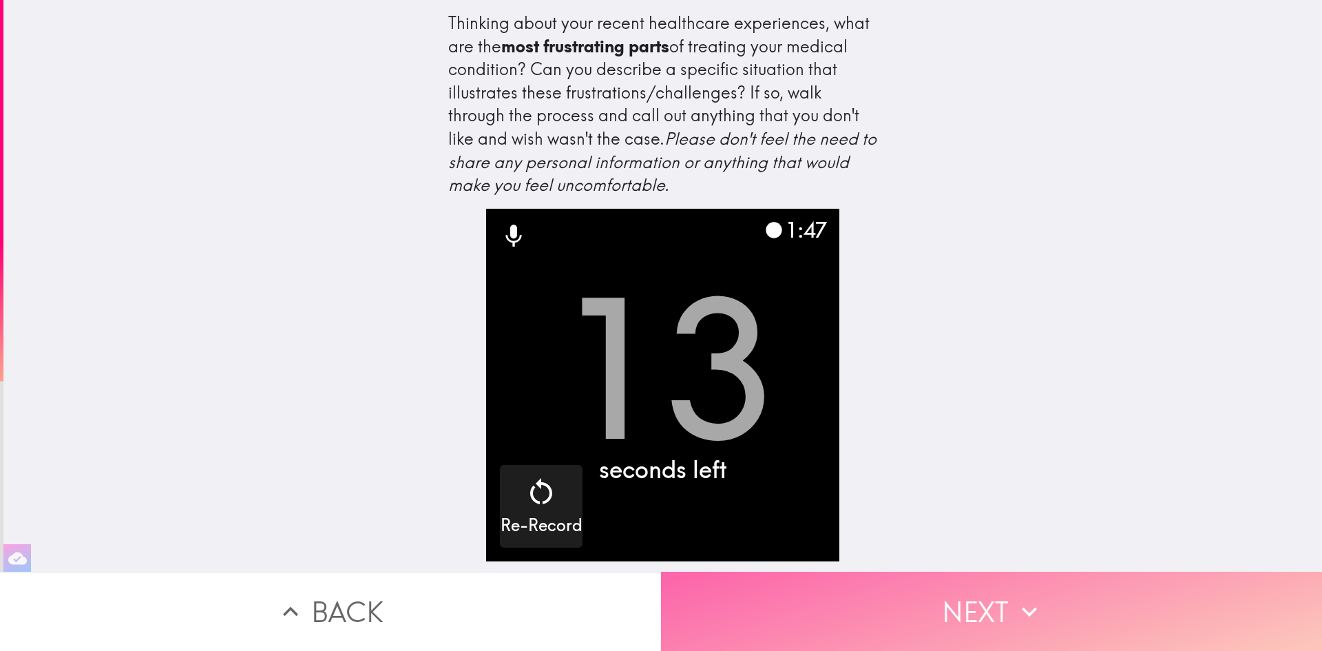
click at [1008, 591] on button "Next" at bounding box center [991, 611] width 661 height 79
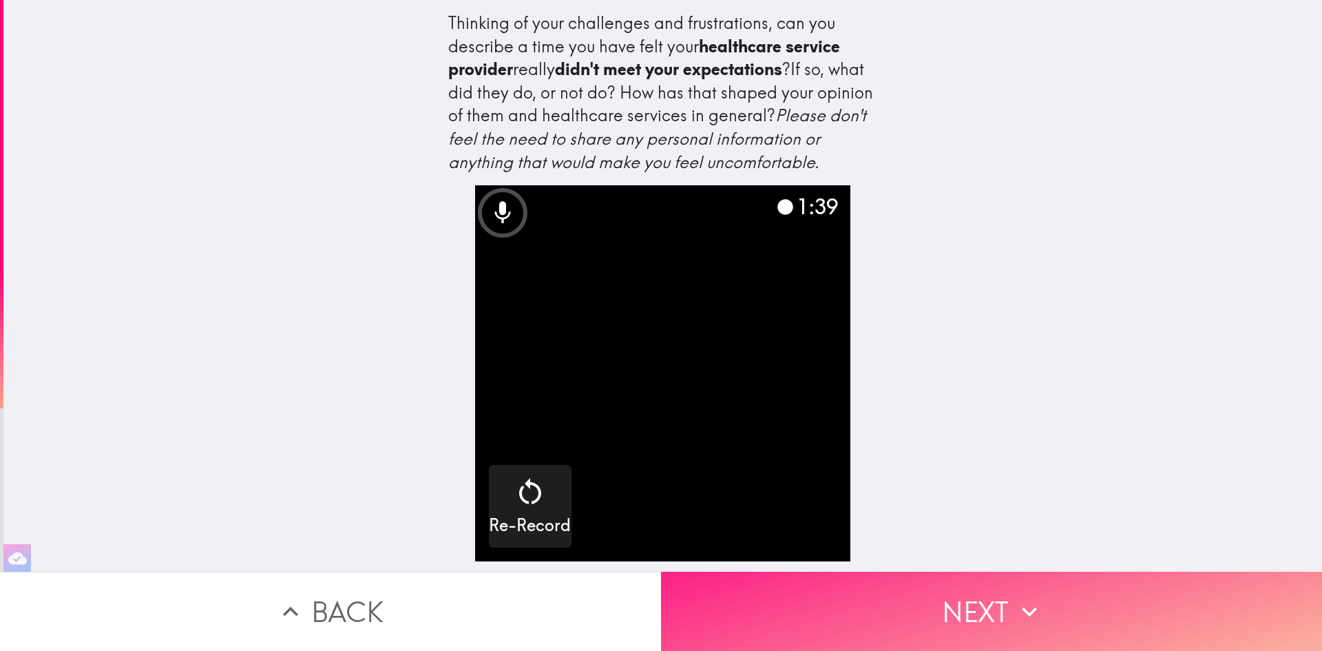
click at [911, 590] on button "Next" at bounding box center [991, 611] width 661 height 79
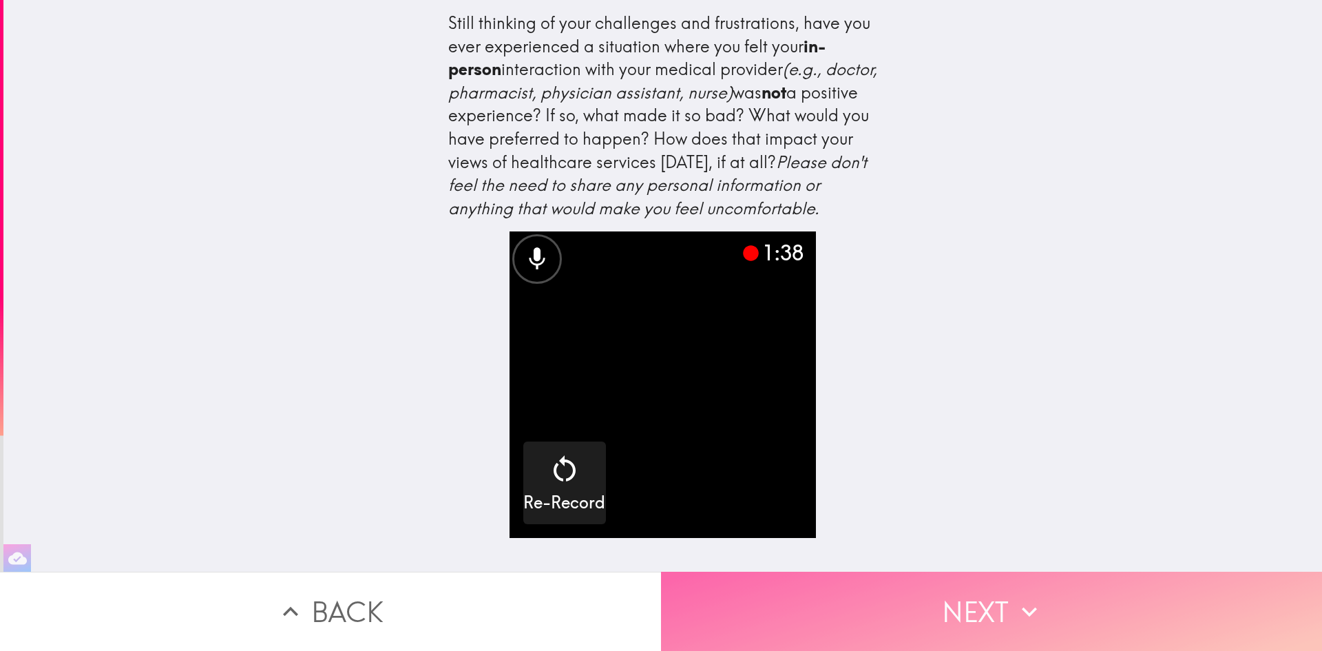
click at [1015, 596] on icon "button" at bounding box center [1030, 611] width 30 height 30
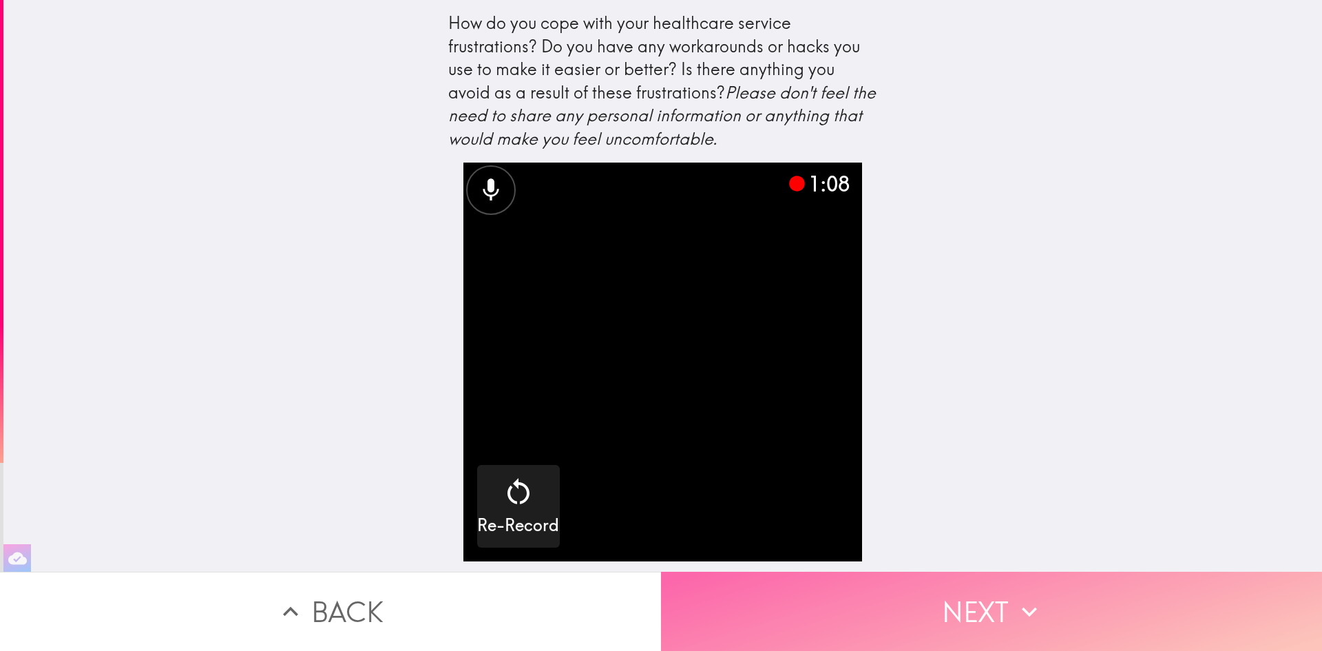
click at [936, 586] on button "Next" at bounding box center [991, 611] width 661 height 79
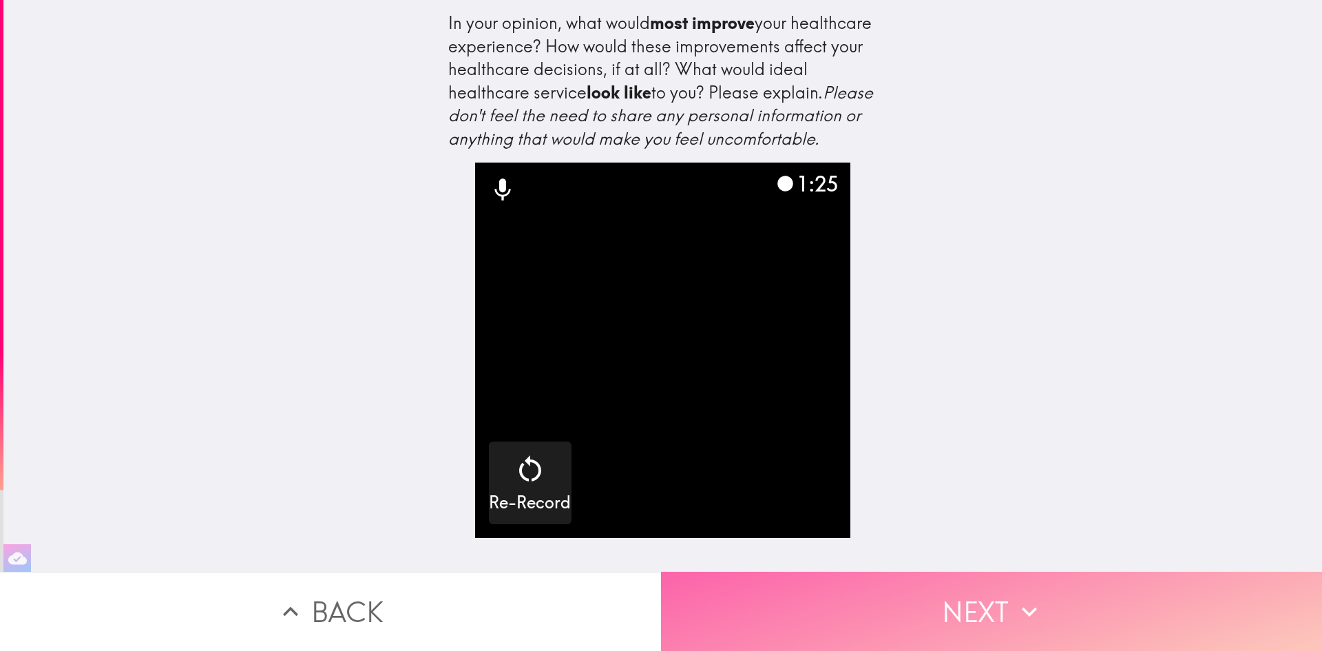
click at [883, 590] on button "Next" at bounding box center [991, 611] width 661 height 79
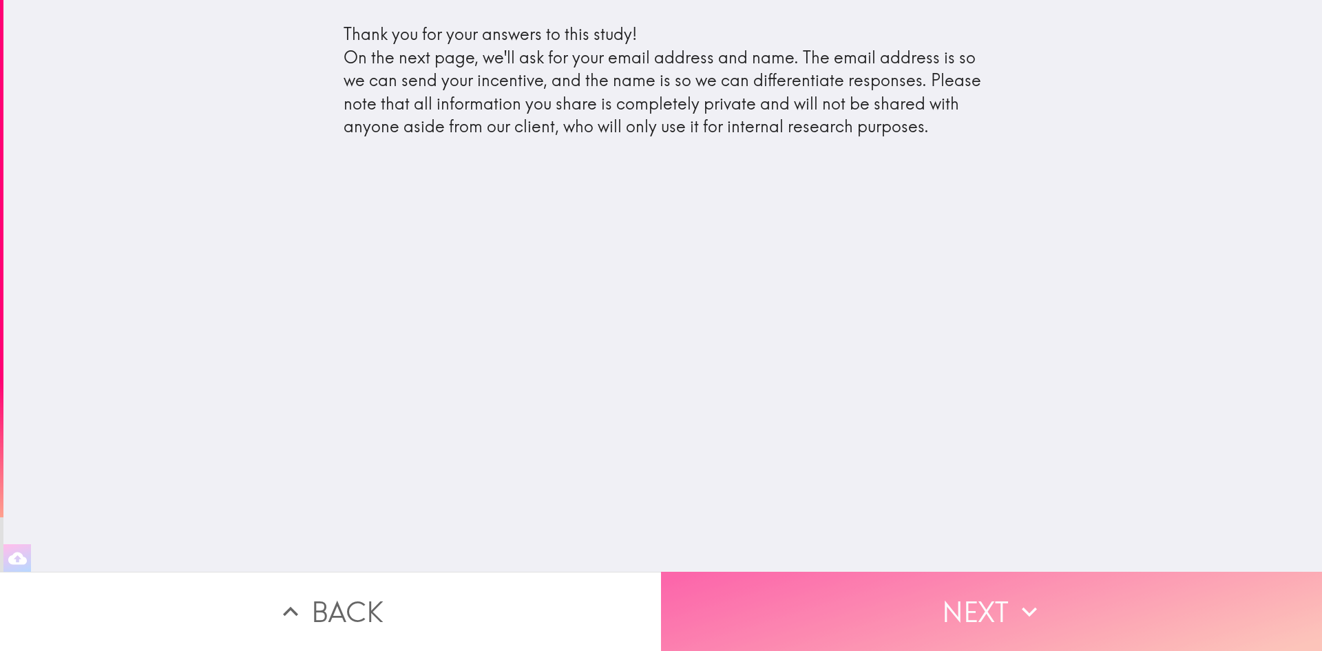
click at [840, 610] on button "Next" at bounding box center [991, 611] width 661 height 79
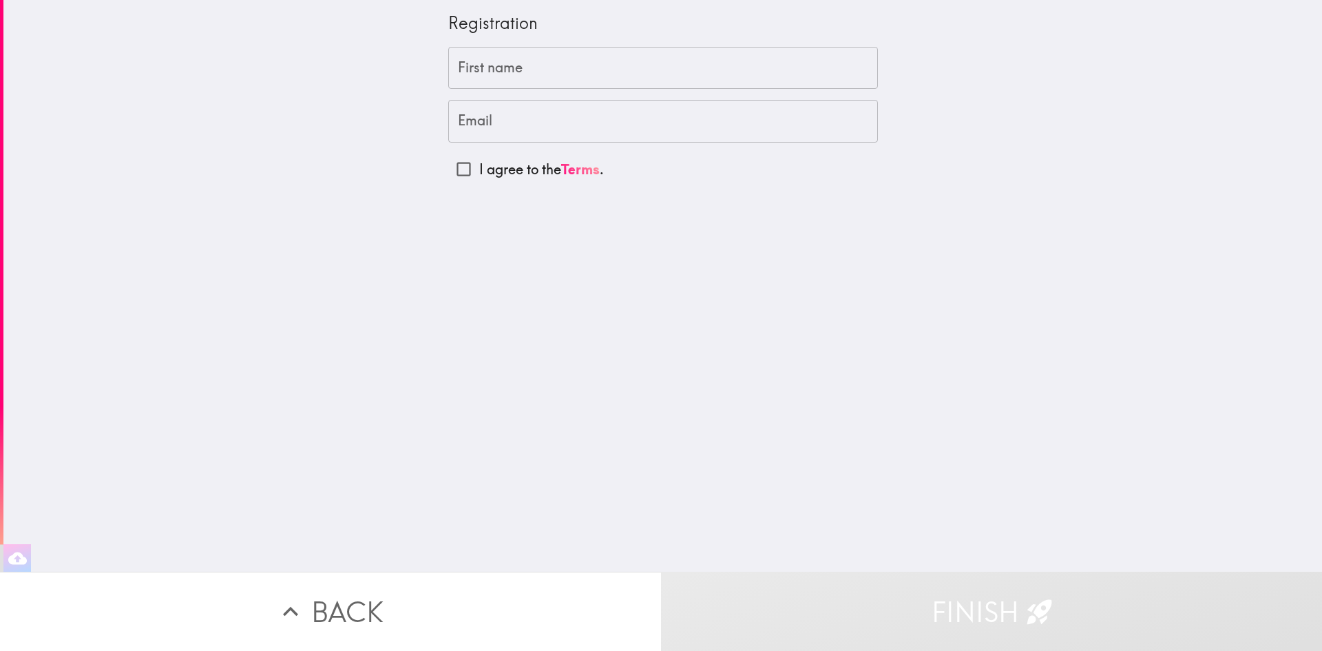
click at [561, 75] on input "First name" at bounding box center [663, 68] width 430 height 43
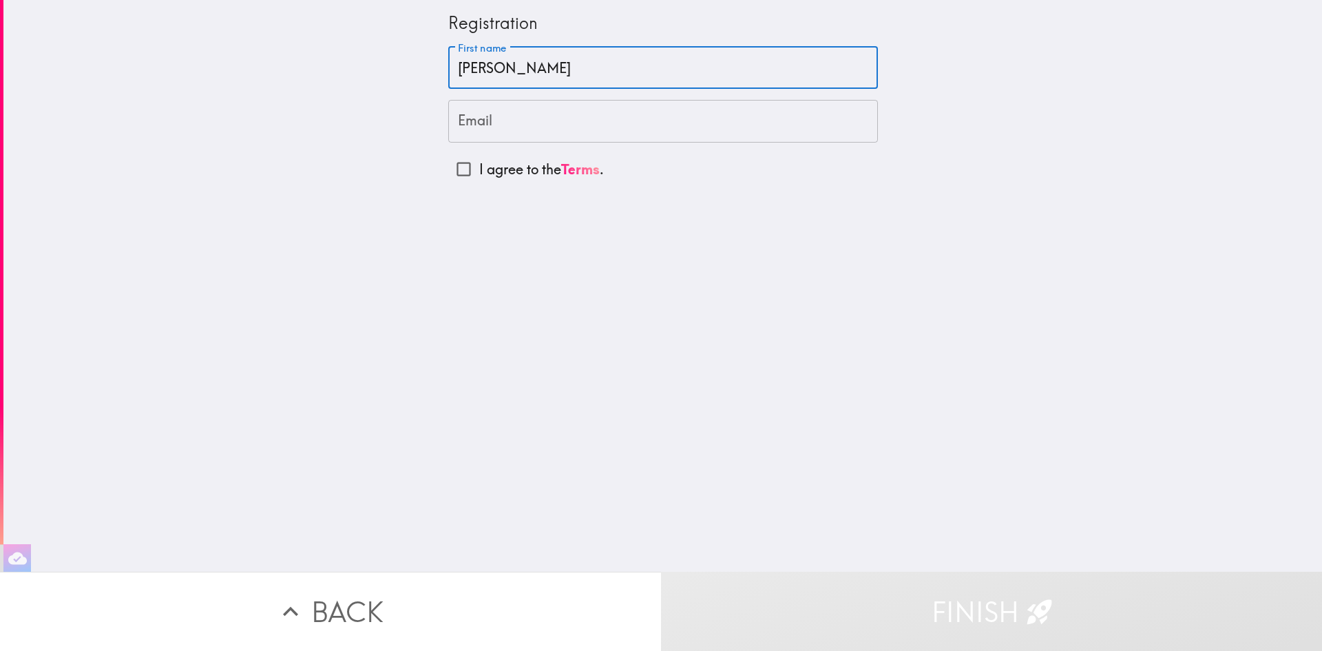
type input "[PERSON_NAME]"
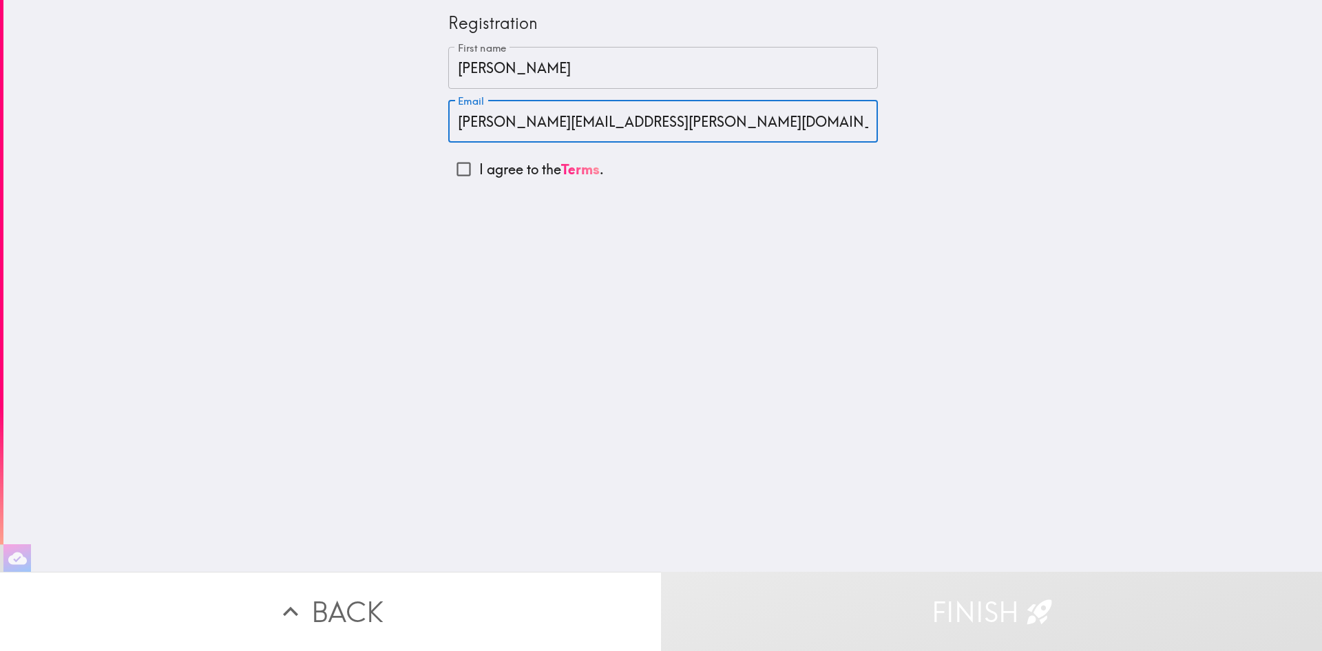
type input "[PERSON_NAME][EMAIL_ADDRESS][PERSON_NAME][DOMAIN_NAME]"
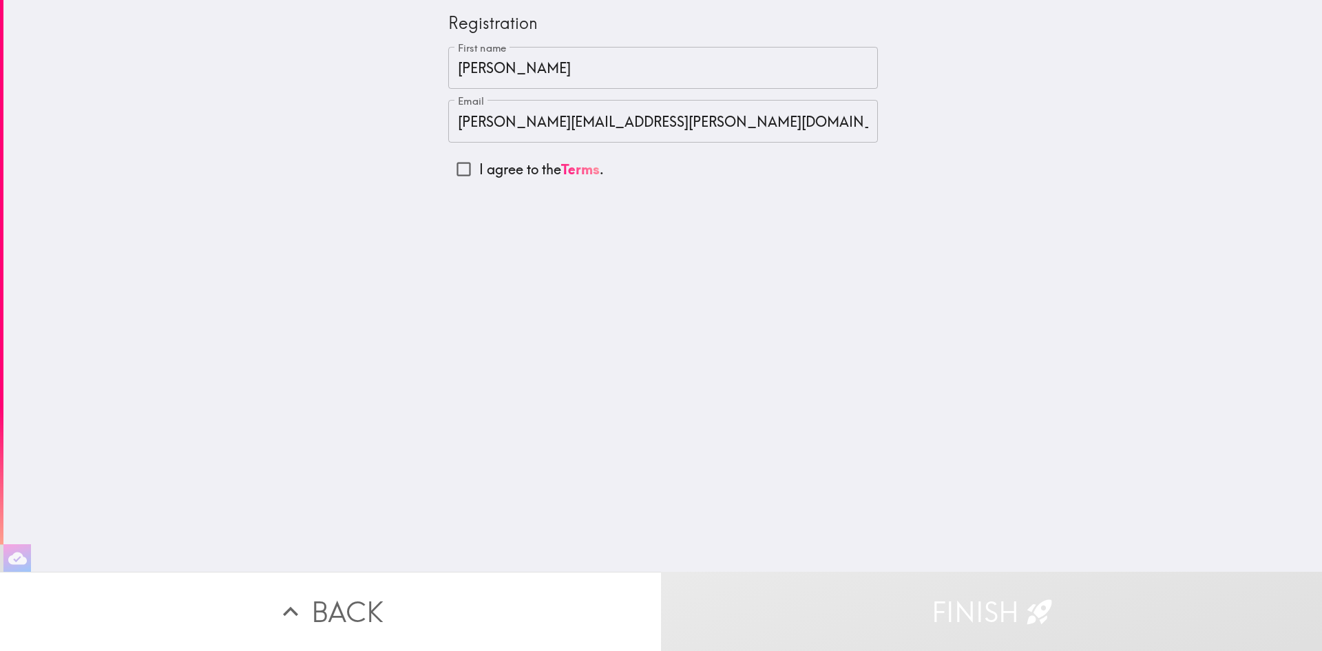
click at [508, 211] on div "Registration First name [PERSON_NAME] First name Email [PERSON_NAME][EMAIL_ADDR…" at bounding box center [662, 286] width 1319 height 572
click at [450, 176] on input "I agree to the Terms ." at bounding box center [463, 169] width 31 height 31
checkbox input "true"
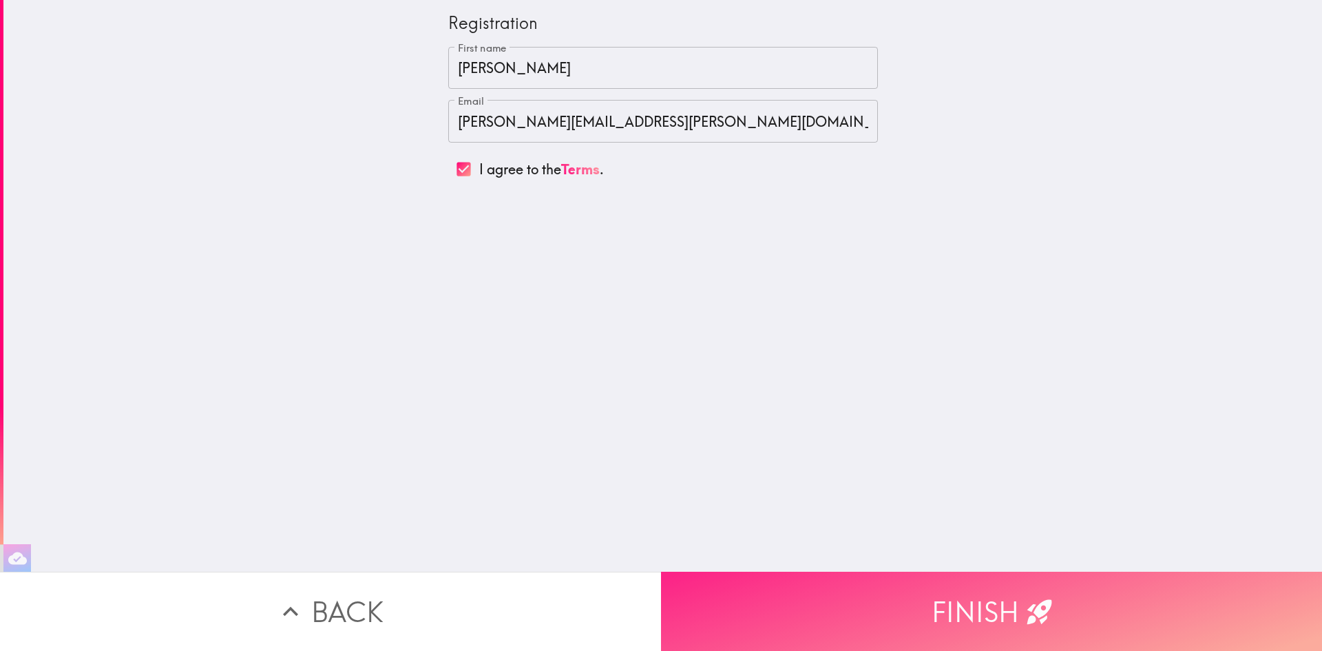
click at [923, 577] on button "Finish" at bounding box center [991, 611] width 661 height 79
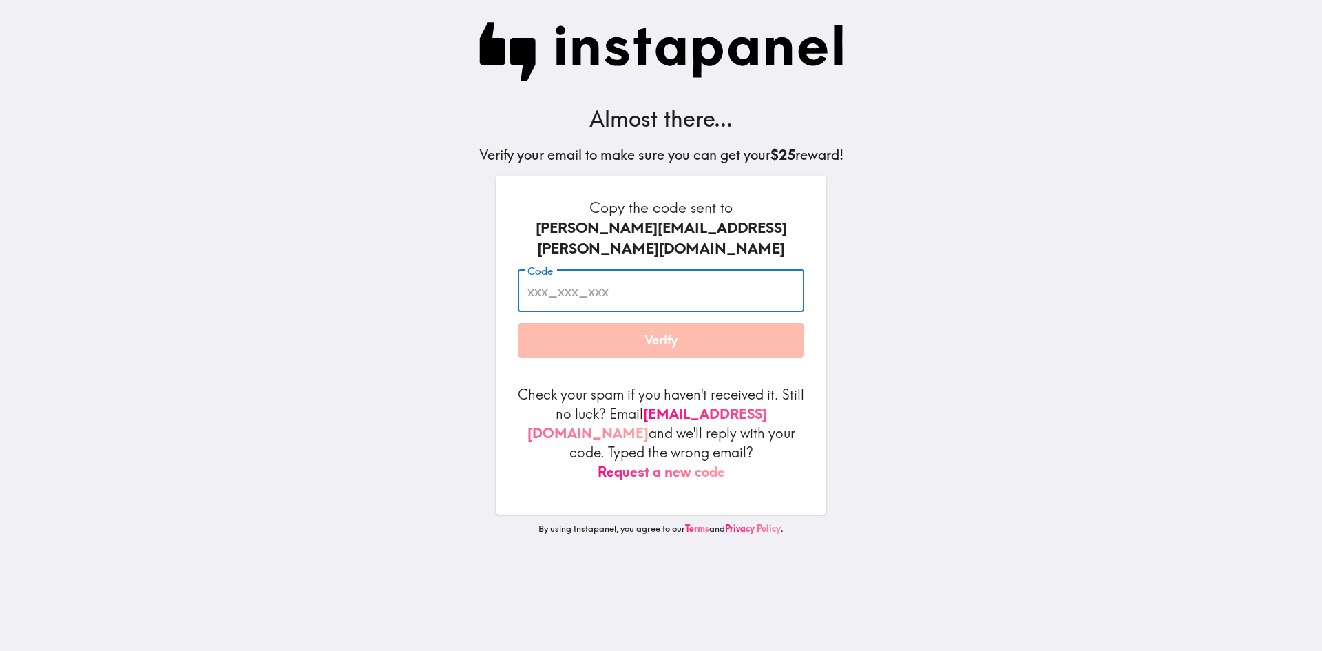
click at [667, 270] on input "Code" at bounding box center [661, 291] width 287 height 43
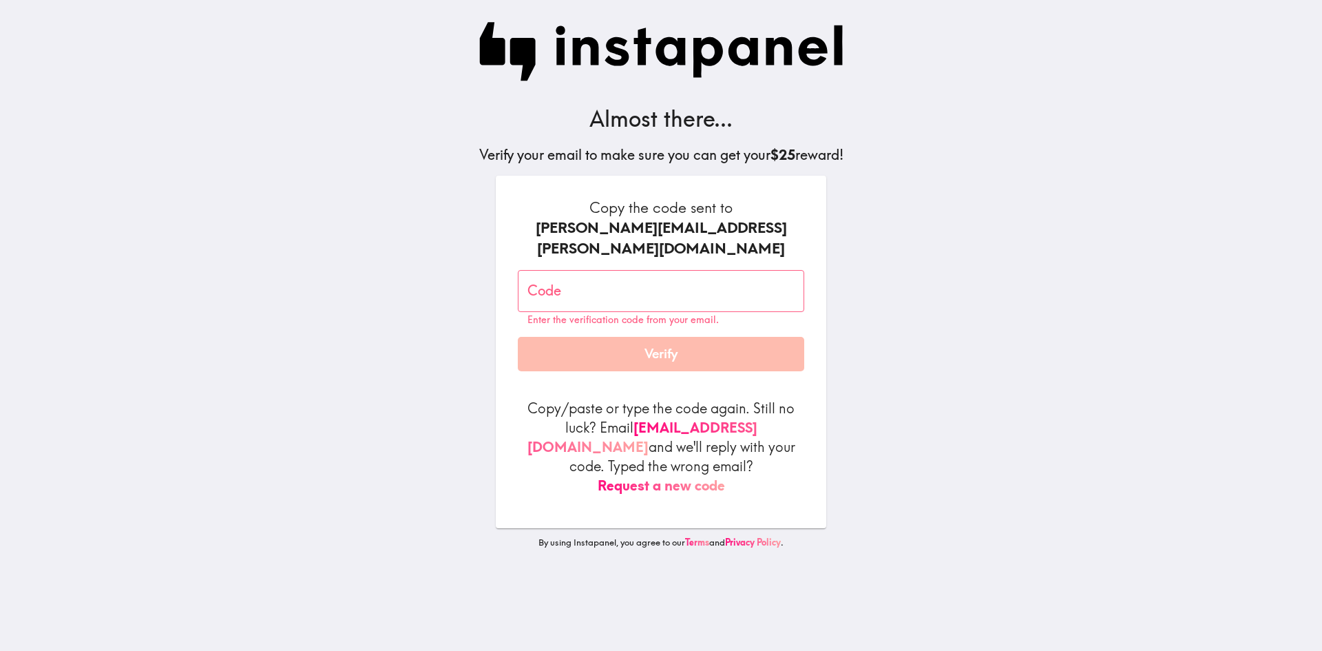
click at [720, 270] on input "Code" at bounding box center [661, 291] width 287 height 43
paste input "kT7_JQd_2Hr"
type input "kT7_JQd_2Hr"
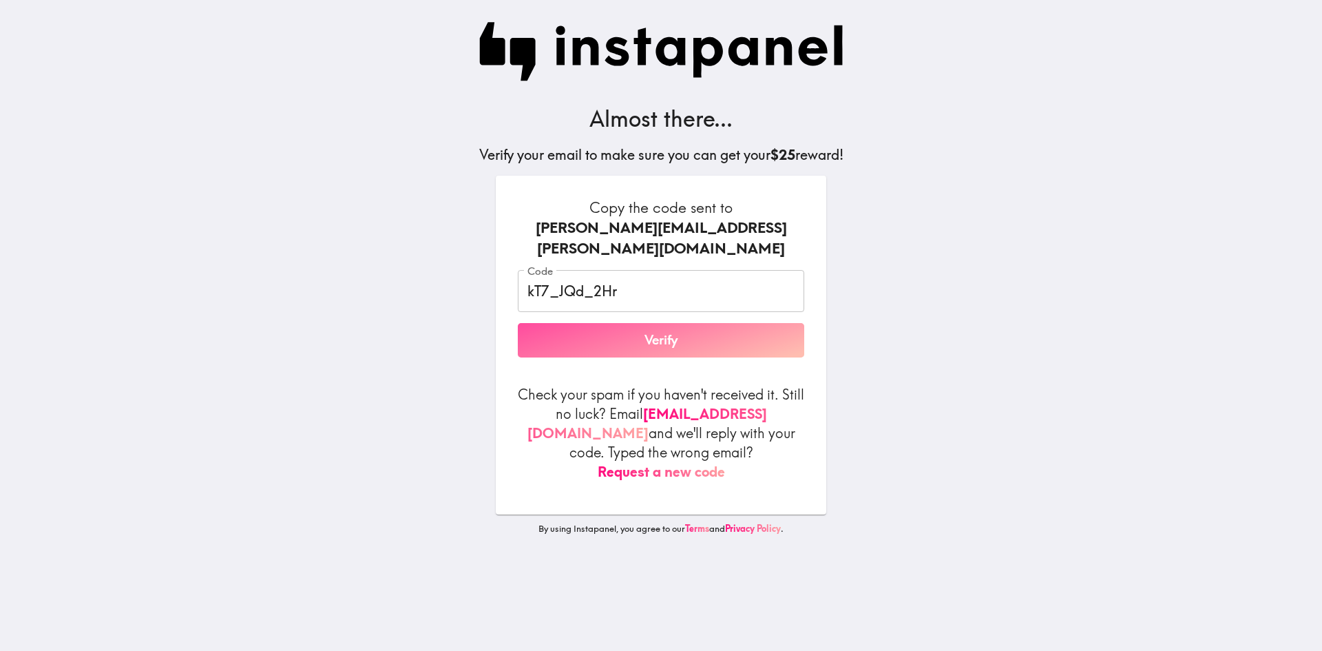
click at [716, 329] on button "Verify" at bounding box center [661, 340] width 287 height 34
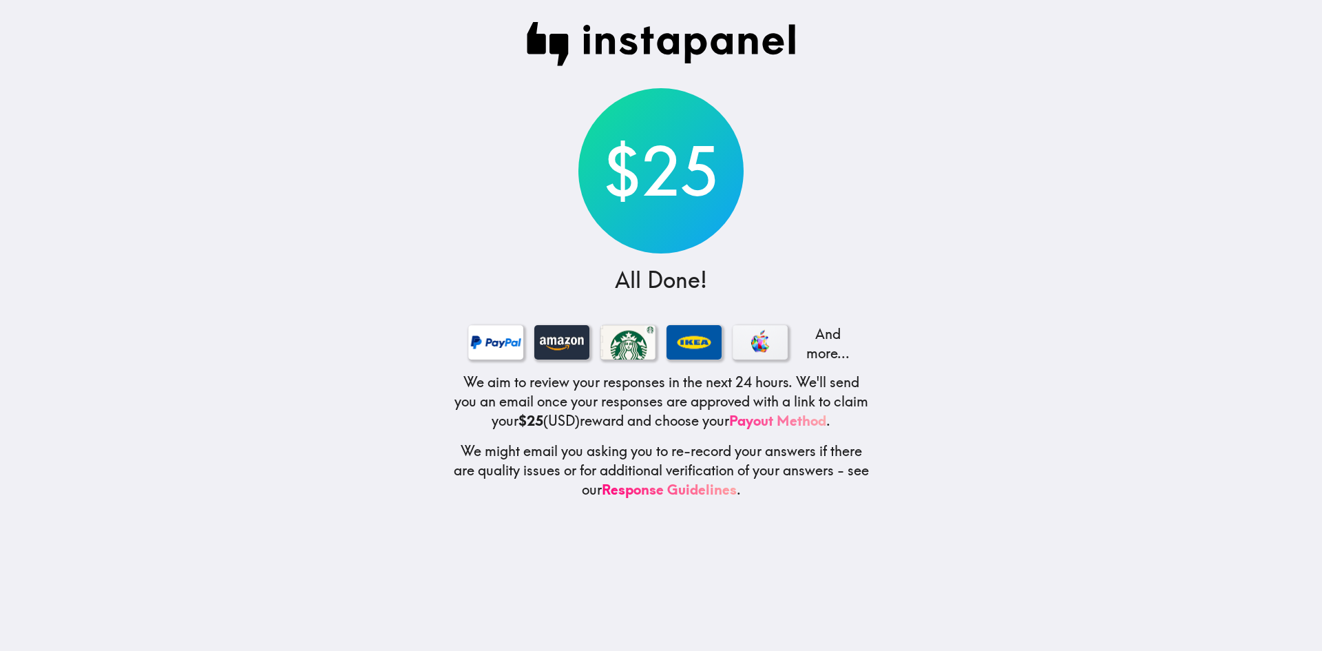
drag, startPoint x: 821, startPoint y: 417, endPoint x: 793, endPoint y: 425, distance: 29.4
click at [793, 425] on link "Payout Method" at bounding box center [777, 420] width 97 height 17
